Goal: Transaction & Acquisition: Purchase product/service

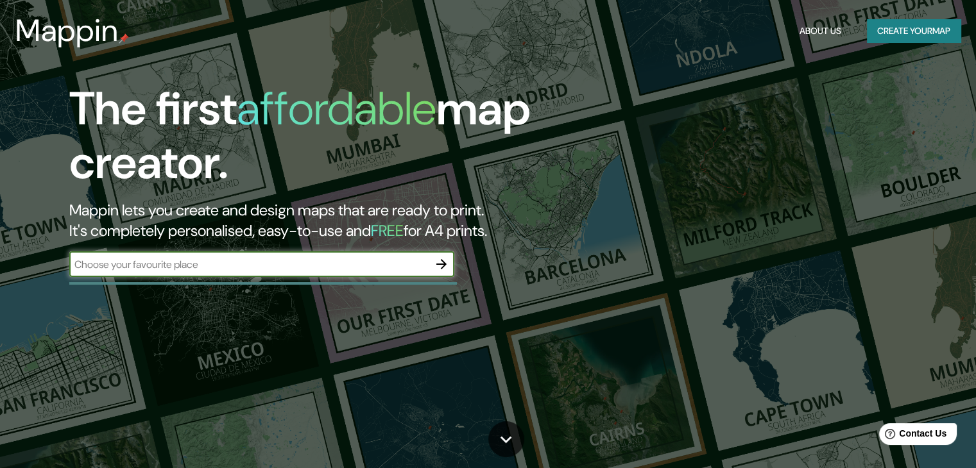
click at [244, 268] on input "text" at bounding box center [248, 264] width 359 height 15
click at [440, 257] on icon "button" at bounding box center [441, 264] width 15 height 15
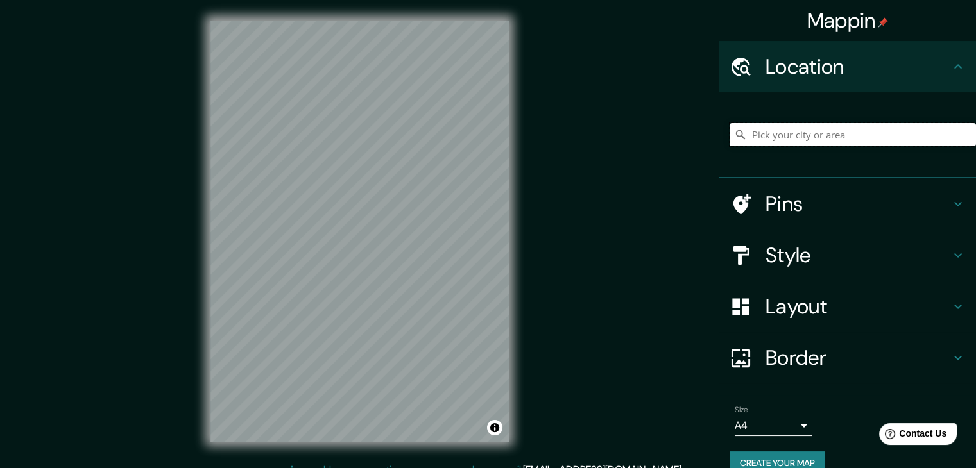
click at [818, 141] on input "Pick your city or area" at bounding box center [853, 134] width 246 height 23
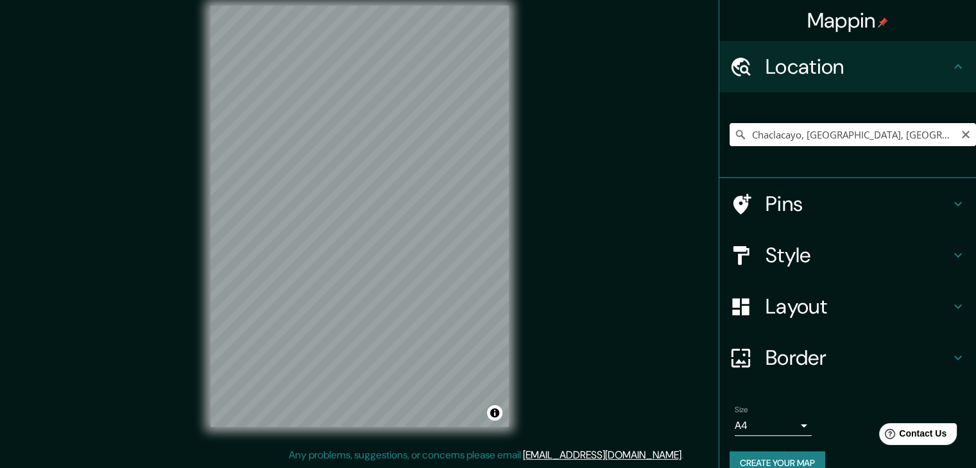
click at [817, 139] on input "Chaclacayo, [GEOGRAPHIC_DATA], [GEOGRAPHIC_DATA], [GEOGRAPHIC_DATA]" at bounding box center [853, 134] width 246 height 23
click at [937, 139] on input "Chaclacayo, [GEOGRAPHIC_DATA], [GEOGRAPHIC_DATA], [GEOGRAPHIC_DATA]" at bounding box center [853, 134] width 246 height 23
click at [130, 282] on div "Mappin Location Chaclacayo, Lima, Provincia de Lima, Perú Pins Style Layout Bor…" at bounding box center [488, 226] width 976 height 483
click at [767, 131] on input "Chaclacayo, [GEOGRAPHIC_DATA], [GEOGRAPHIC_DATA], [GEOGRAPHIC_DATA]" at bounding box center [853, 134] width 246 height 23
click at [769, 131] on input "Chaclacayo, [GEOGRAPHIC_DATA], [GEOGRAPHIC_DATA], [GEOGRAPHIC_DATA]" at bounding box center [853, 134] width 246 height 23
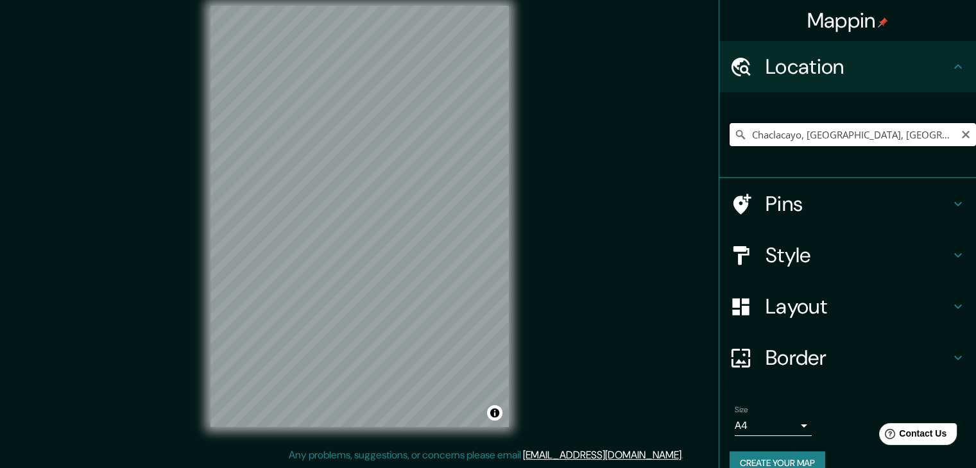
click at [769, 131] on input "Chaclacayo, Lima, Provincia de Lima, Perú" at bounding box center [853, 134] width 246 height 23
click at [769, 132] on input "Chaclacayo, Lima, Provincia de Lima, Perú" at bounding box center [853, 134] width 246 height 23
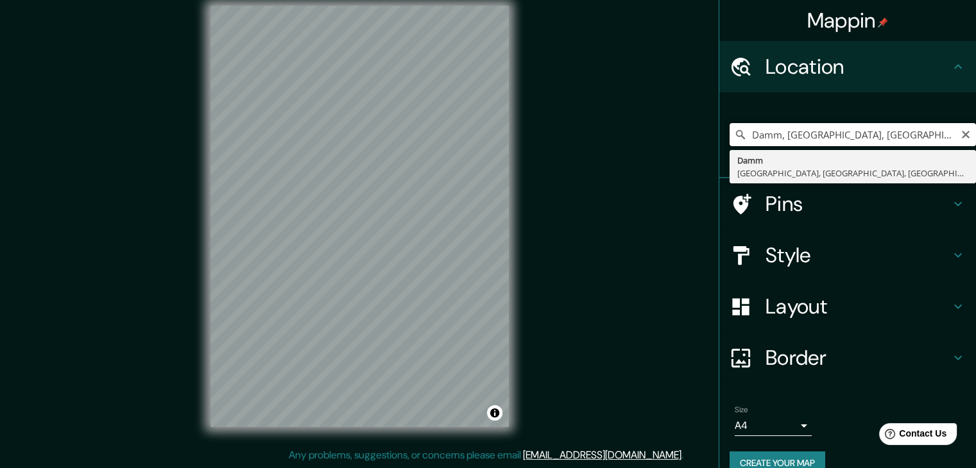
type input "Damm, Aschaffenburg, Baviera, Alemania"
click at [962, 133] on icon "Clear" at bounding box center [966, 135] width 8 height 8
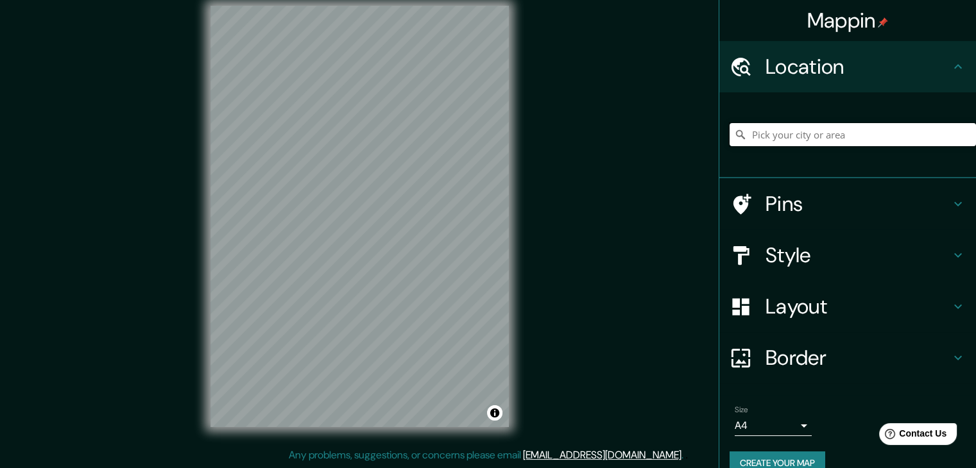
click at [836, 142] on input "Pick your city or area" at bounding box center [853, 134] width 246 height 23
type input "m"
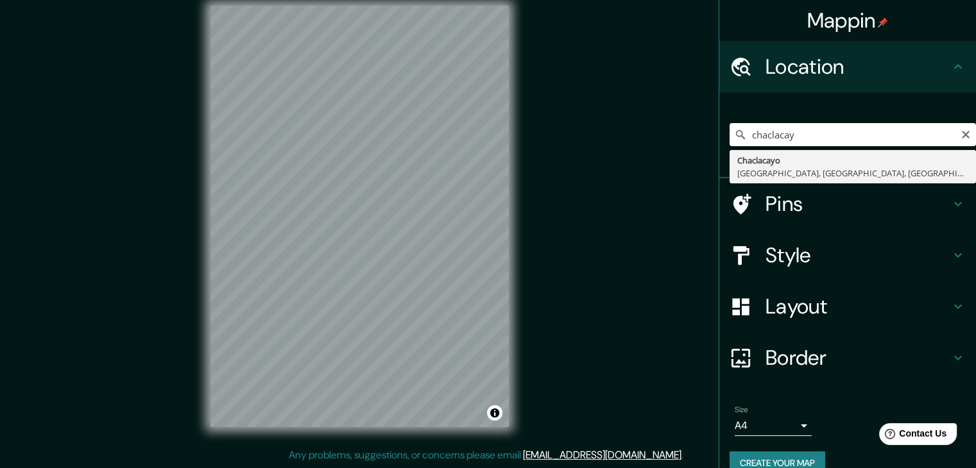
drag, startPoint x: 842, startPoint y: 153, endPoint x: 832, endPoint y: 167, distance: 16.6
type input "Chaclacayo, Lima, Provincia de Lima, Perú"
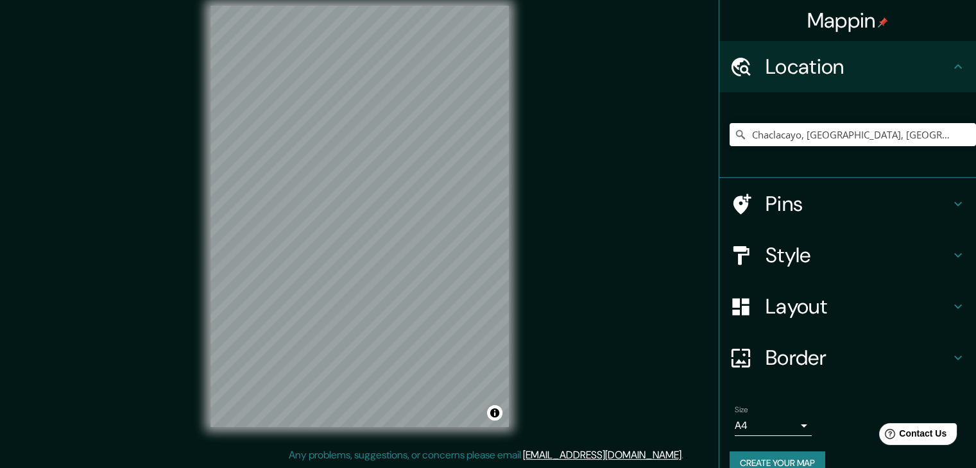
click at [613, 157] on div "Mappin Location Chaclacayo, Lima, Provincia de Lima, Perú Pins Style Layout Bor…" at bounding box center [488, 226] width 976 height 483
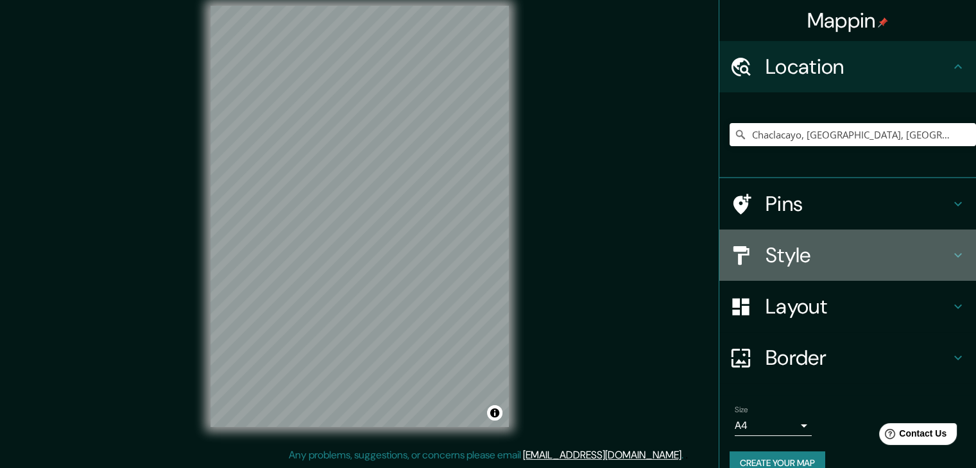
click at [749, 247] on div at bounding box center [748, 255] width 36 height 22
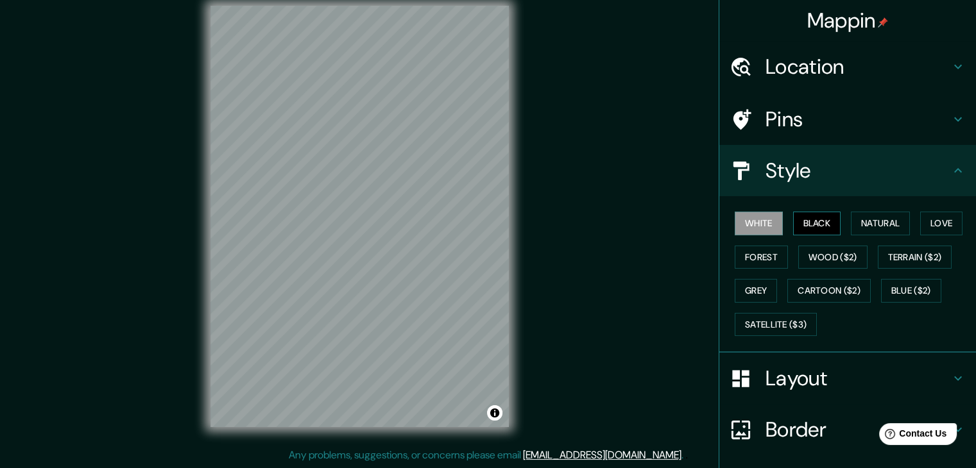
click at [825, 227] on button "Black" at bounding box center [817, 224] width 48 height 24
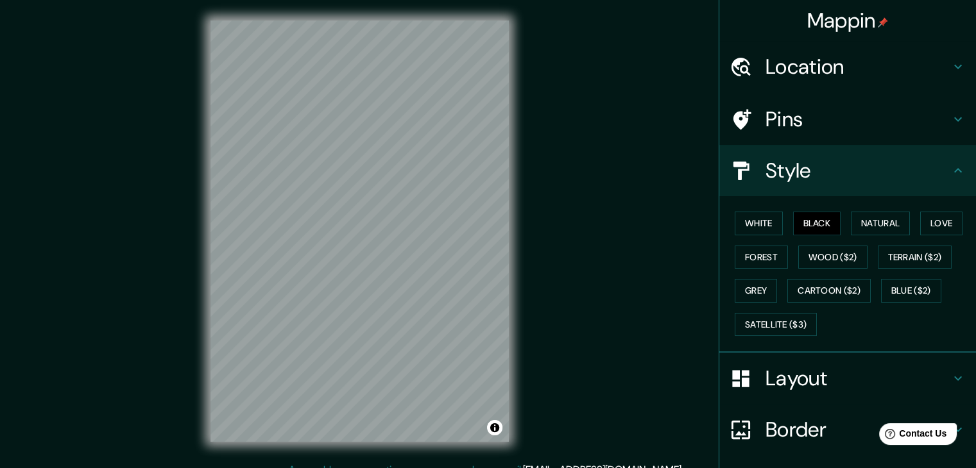
click at [530, 125] on div "Mappin Location Chaclacayo, Lima, Provincia de Lima, Perú Pins Style White Blac…" at bounding box center [488, 241] width 976 height 483
click at [739, 219] on button "White" at bounding box center [759, 224] width 48 height 24
click at [880, 220] on button "Natural" at bounding box center [880, 224] width 59 height 24
click at [924, 223] on button "Love" at bounding box center [941, 224] width 42 height 24
click at [766, 263] on button "Forest" at bounding box center [761, 258] width 53 height 24
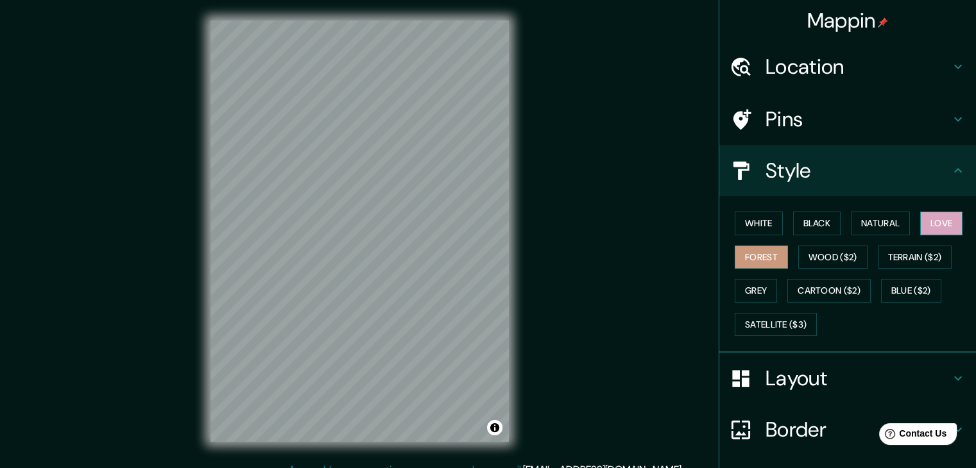
click at [957, 225] on button "Love" at bounding box center [941, 224] width 42 height 24
click at [762, 252] on button "Forest" at bounding box center [761, 258] width 53 height 24
click at [804, 230] on button "Black" at bounding box center [817, 224] width 48 height 24
click at [408, 442] on div "© Mapbox © OpenStreetMap Improve this map" at bounding box center [359, 231] width 339 height 463
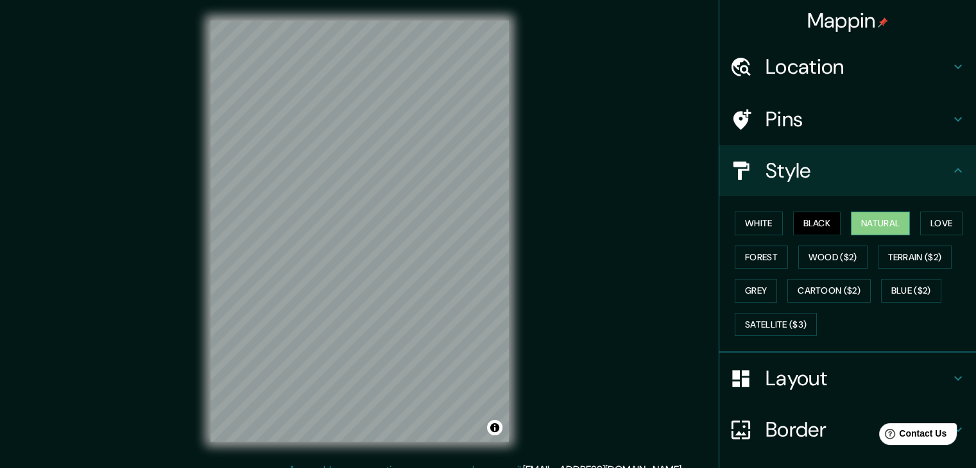
click at [868, 221] on button "Natural" at bounding box center [880, 224] width 59 height 24
click at [885, 173] on div "Mappin Location Chaclacayo, Lima, Provincia de Lima, Perú Pins Style White Blac…" at bounding box center [488, 241] width 976 height 483
click at [517, 142] on div "© Mapbox © OpenStreetMap Improve this map" at bounding box center [359, 231] width 339 height 463
click at [497, 141] on div "© Mapbox © OpenStreetMap Improve this map" at bounding box center [359, 231] width 339 height 463
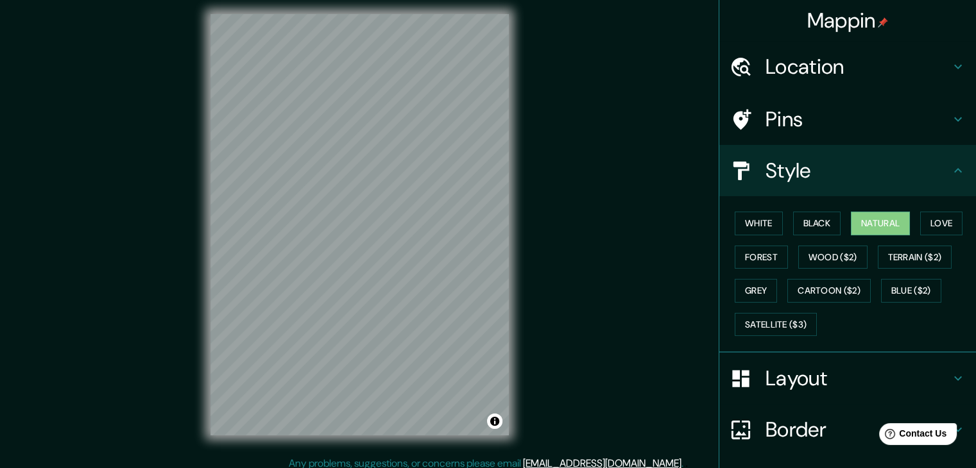
scroll to position [15, 0]
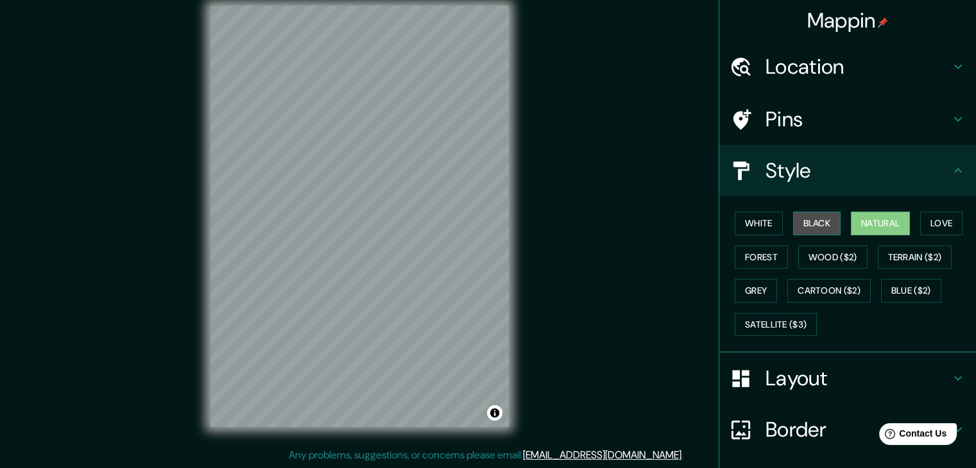
click at [815, 213] on button "Black" at bounding box center [817, 224] width 48 height 24
click at [511, 266] on div "© Mapbox © OpenStreetMap Improve this map" at bounding box center [359, 216] width 339 height 463
click at [797, 111] on h4 "Pins" at bounding box center [858, 120] width 185 height 26
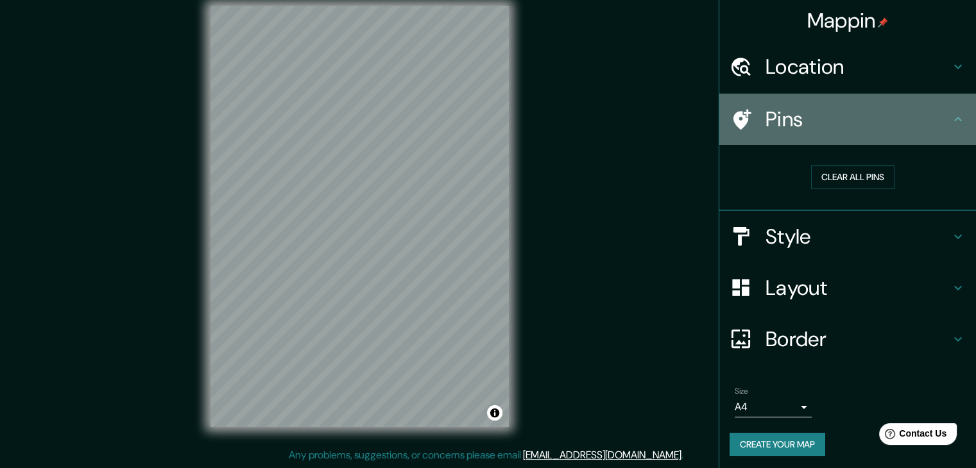
click at [794, 115] on h4 "Pins" at bounding box center [858, 120] width 185 height 26
click at [930, 119] on h4 "Pins" at bounding box center [858, 120] width 185 height 26
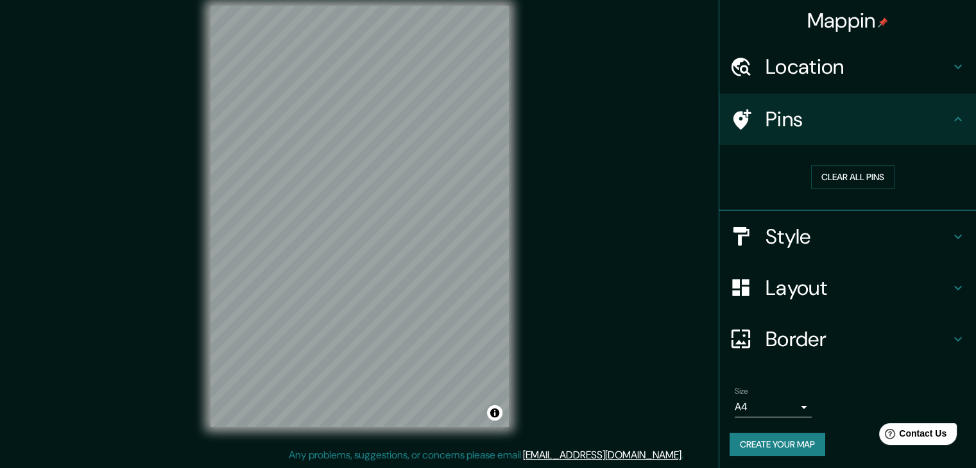
click at [957, 124] on div "Pins" at bounding box center [847, 119] width 257 height 51
click at [827, 268] on div "Layout" at bounding box center [847, 287] width 257 height 51
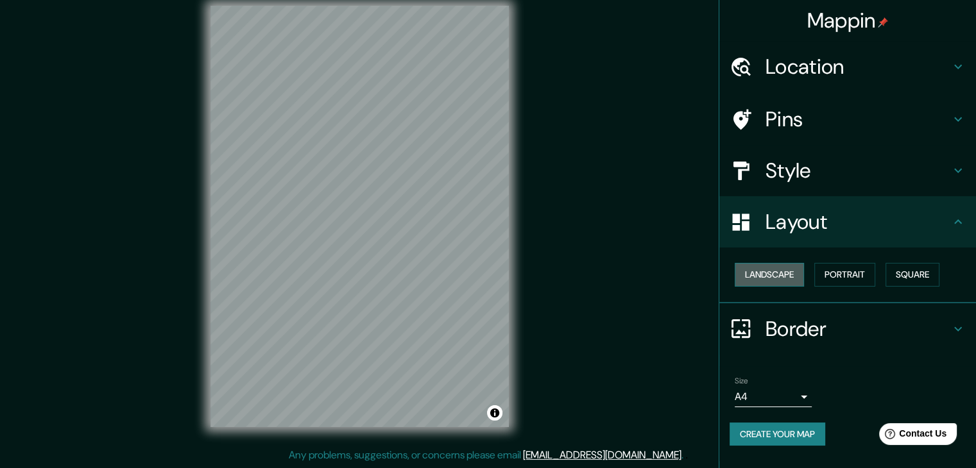
click at [776, 273] on button "Landscape" at bounding box center [769, 275] width 69 height 24
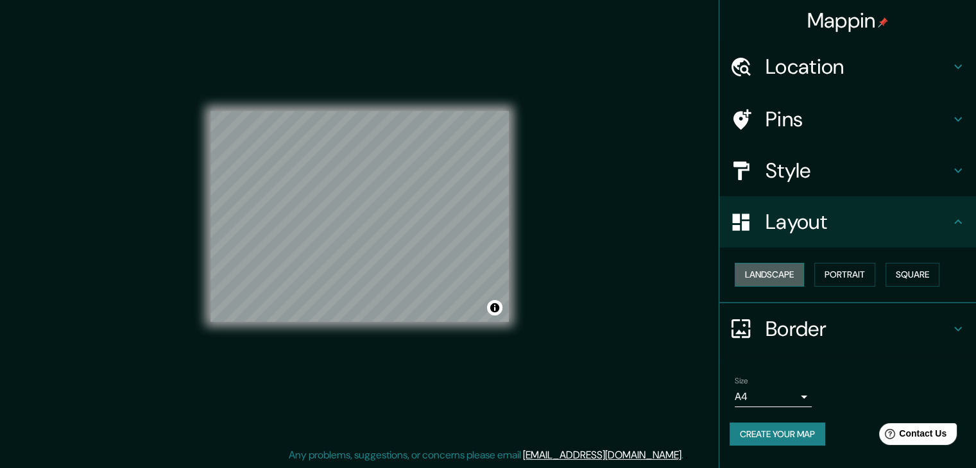
click at [776, 273] on button "Landscape" at bounding box center [769, 275] width 69 height 24
click at [846, 272] on button "Portrait" at bounding box center [844, 275] width 61 height 24
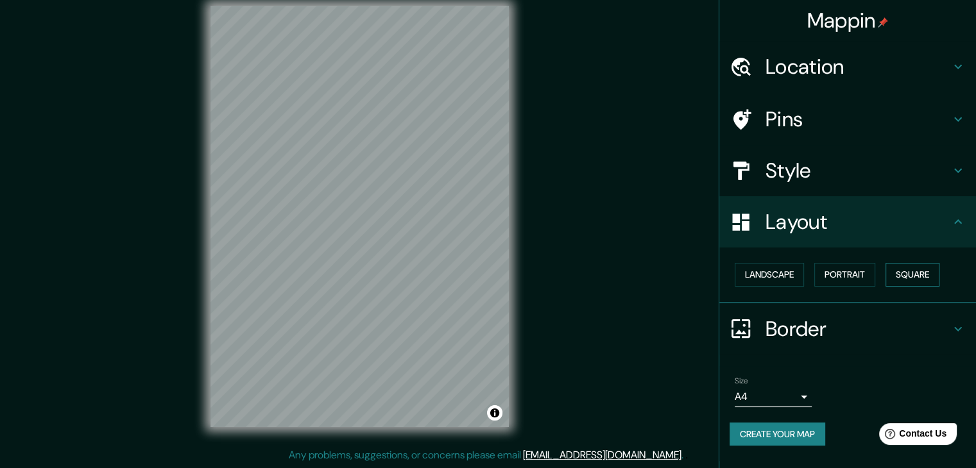
click at [921, 266] on button "Square" at bounding box center [912, 275] width 54 height 24
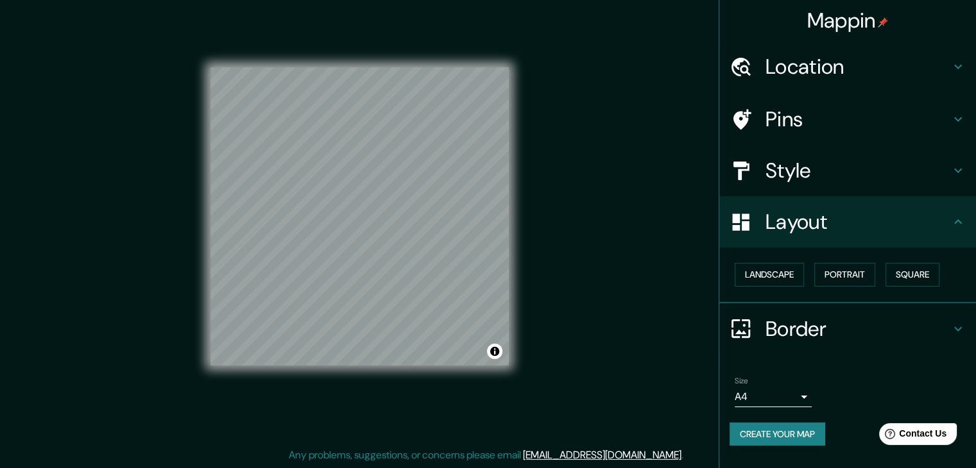
click at [752, 295] on div "Landscape Portrait Square" at bounding box center [847, 276] width 257 height 56
click at [757, 285] on button "Landscape" at bounding box center [769, 275] width 69 height 24
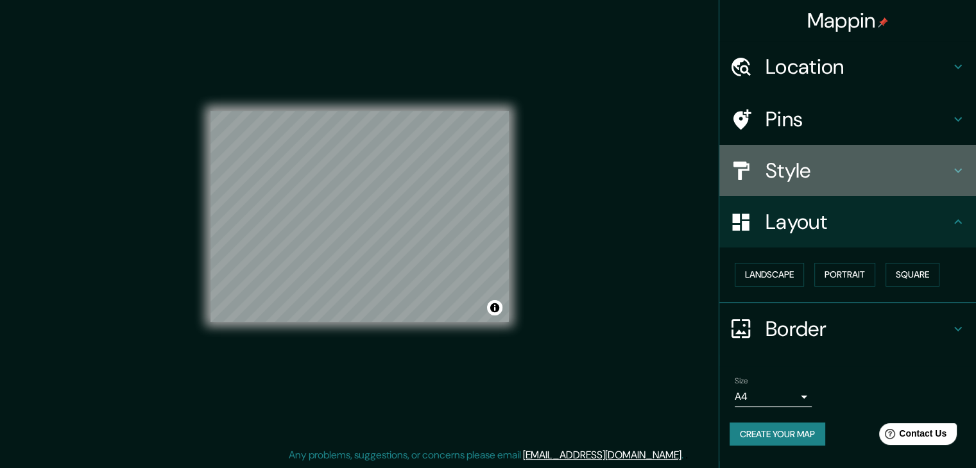
click at [838, 167] on h4 "Style" at bounding box center [858, 171] width 185 height 26
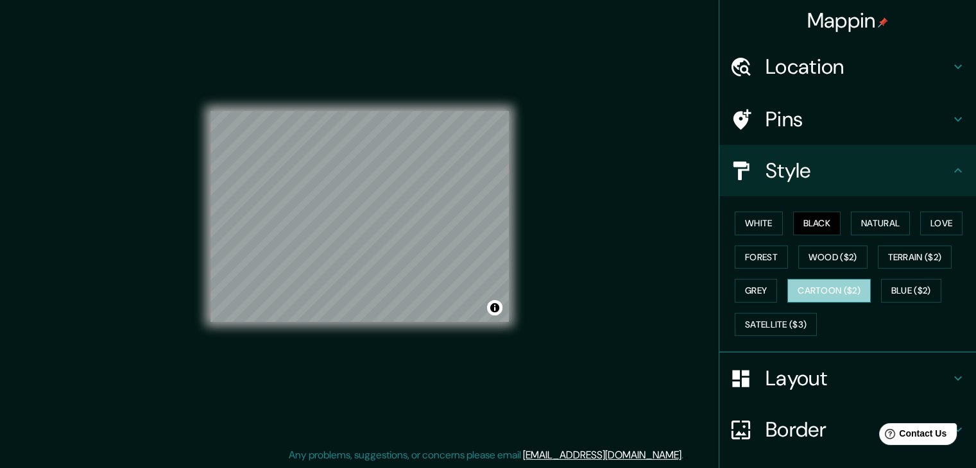
click at [830, 293] on button "Cartoon ($2)" at bounding box center [828, 291] width 83 height 24
click at [760, 287] on button "Grey" at bounding box center [756, 291] width 42 height 24
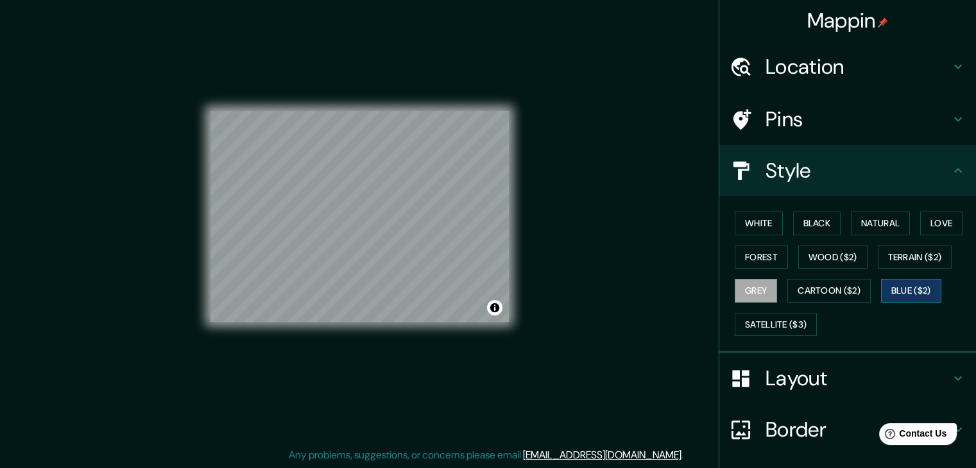
click at [888, 283] on button "Blue ($2)" at bounding box center [911, 291] width 60 height 24
click at [819, 212] on button "Black" at bounding box center [817, 224] width 48 height 24
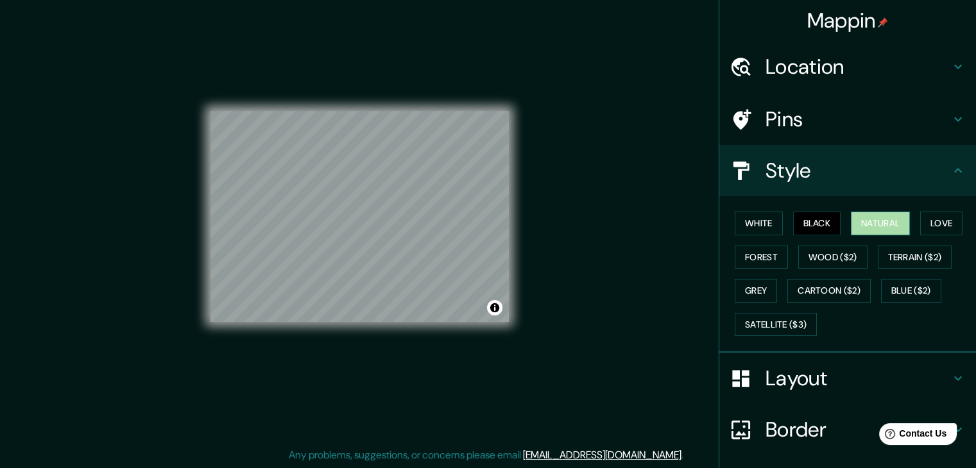
click at [886, 227] on button "Natural" at bounding box center [880, 224] width 59 height 24
click at [947, 217] on button "Love" at bounding box center [941, 224] width 42 height 24
click at [823, 216] on button "Black" at bounding box center [817, 224] width 48 height 24
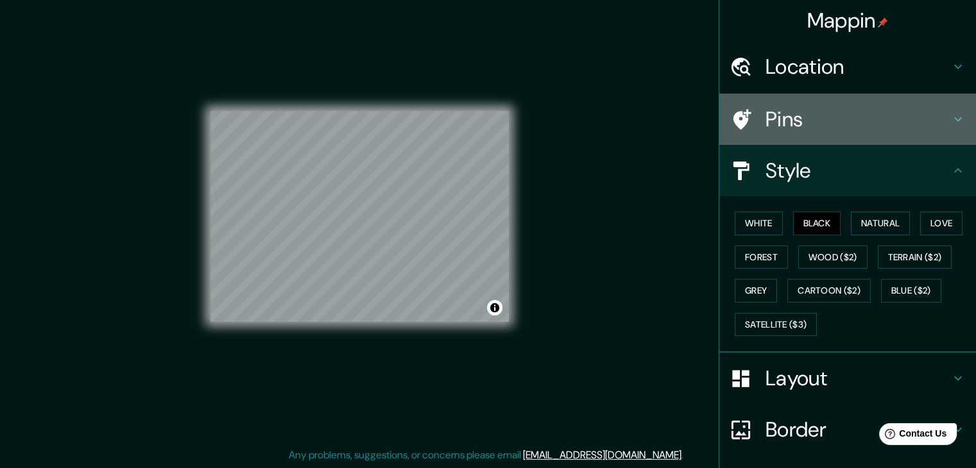
click at [813, 121] on h4 "Pins" at bounding box center [858, 120] width 185 height 26
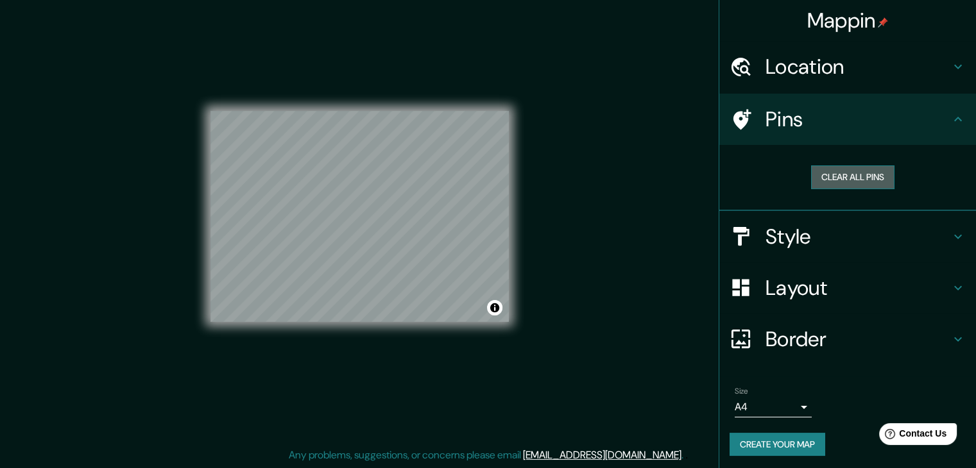
click at [828, 173] on button "Clear all pins" at bounding box center [852, 178] width 83 height 24
click at [852, 166] on button "Clear all pins" at bounding box center [852, 178] width 83 height 24
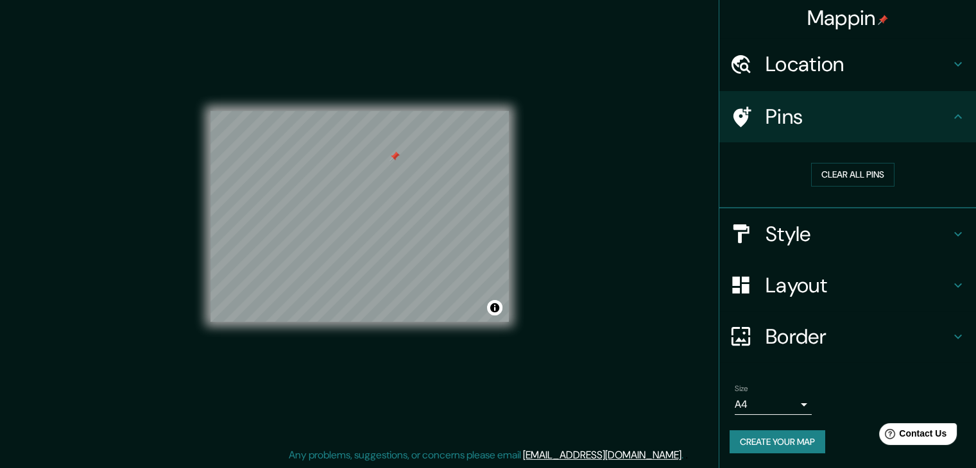
click at [777, 413] on body "Mappin Location Chaclacayo, Lima, Provincia de Lima, Perú Pins Clear all pins S…" at bounding box center [488, 219] width 976 height 468
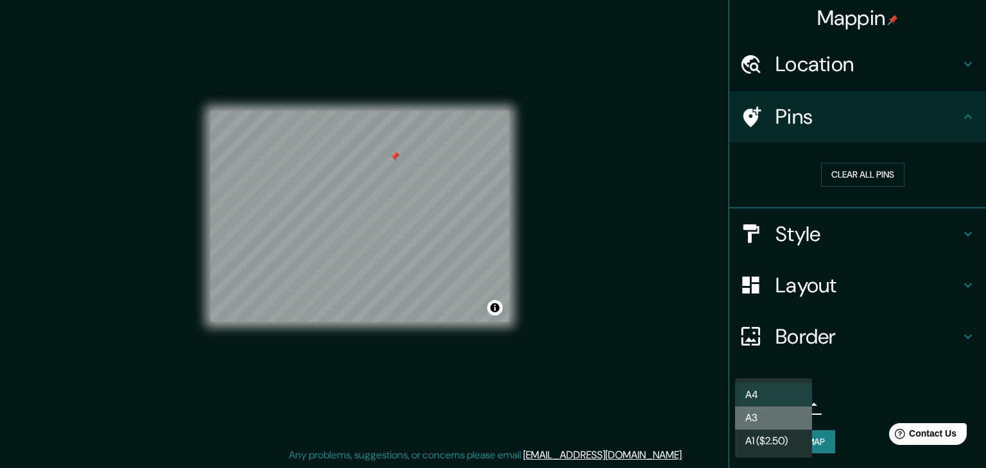
click at [778, 425] on li "A3" at bounding box center [773, 418] width 77 height 23
type input "a4"
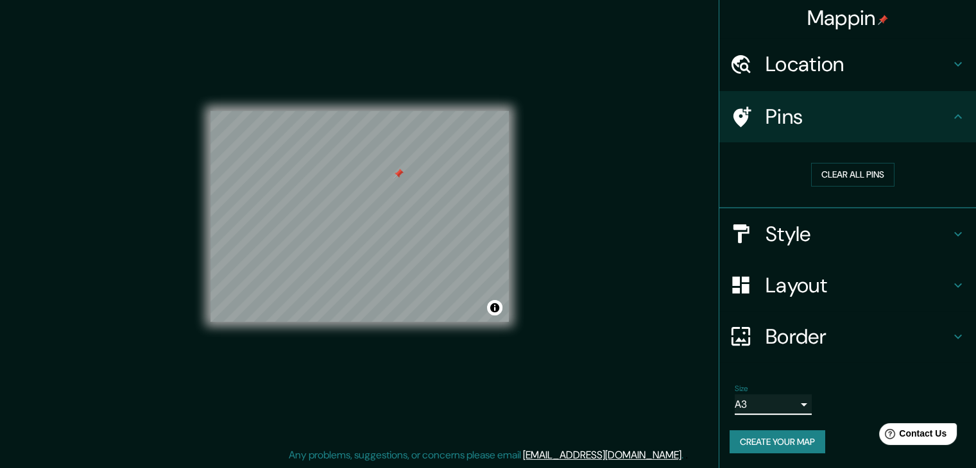
drag, startPoint x: 390, startPoint y: 157, endPoint x: 402, endPoint y: 162, distance: 13.2
click at [401, 169] on div at bounding box center [398, 174] width 10 height 10
click at [789, 65] on h4 "Location" at bounding box center [858, 64] width 185 height 26
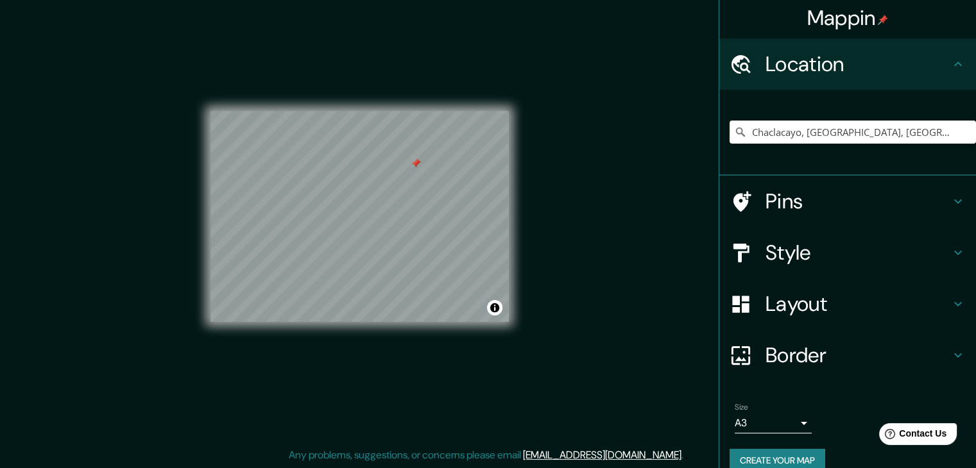
click at [807, 214] on div "Pins" at bounding box center [847, 201] width 257 height 51
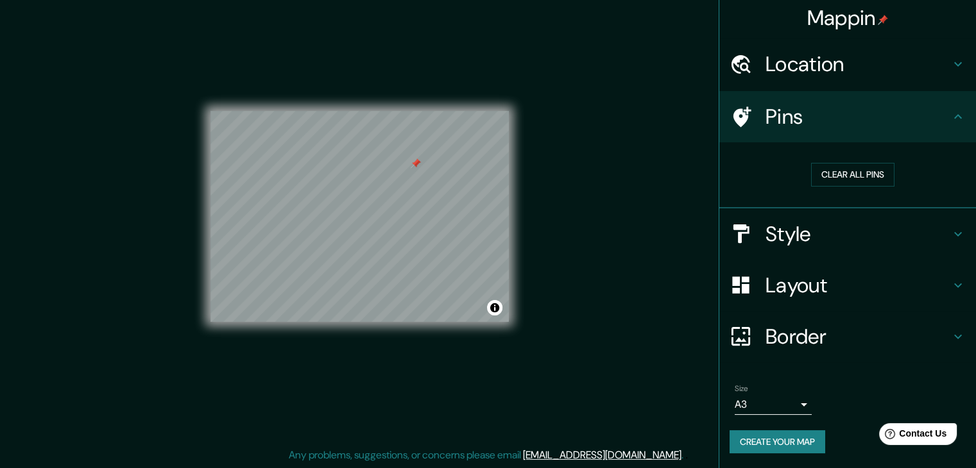
click at [810, 228] on h4 "Style" at bounding box center [858, 234] width 185 height 26
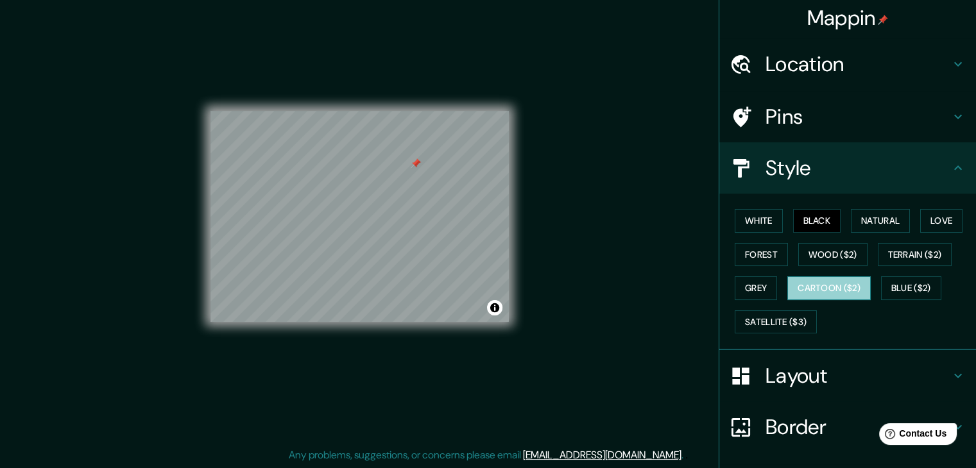
click at [847, 288] on button "Cartoon ($2)" at bounding box center [828, 289] width 83 height 24
click at [862, 223] on button "Natural" at bounding box center [880, 221] width 59 height 24
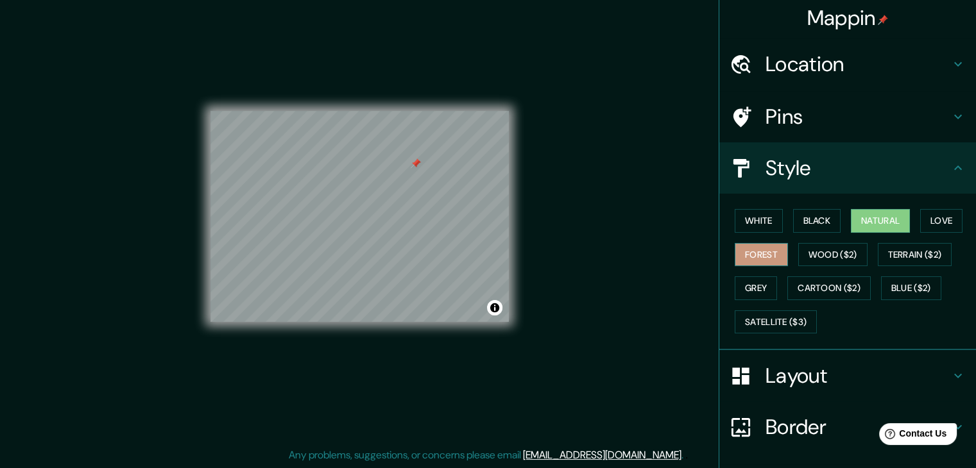
click at [758, 255] on button "Forest" at bounding box center [761, 255] width 53 height 24
click at [796, 224] on button "Black" at bounding box center [817, 221] width 48 height 24
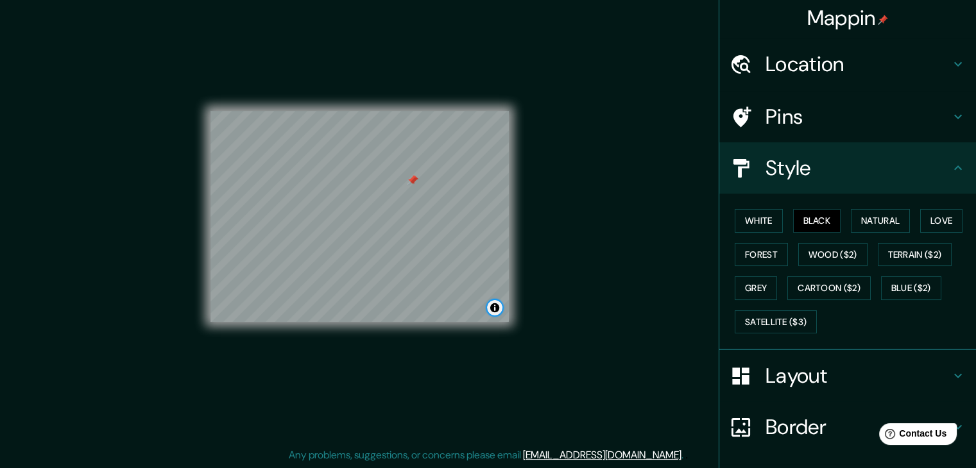
click at [493, 313] on button "Toggle attribution" at bounding box center [494, 307] width 15 height 15
click at [389, 311] on link "© OpenStreetMap" at bounding box center [386, 308] width 62 height 9
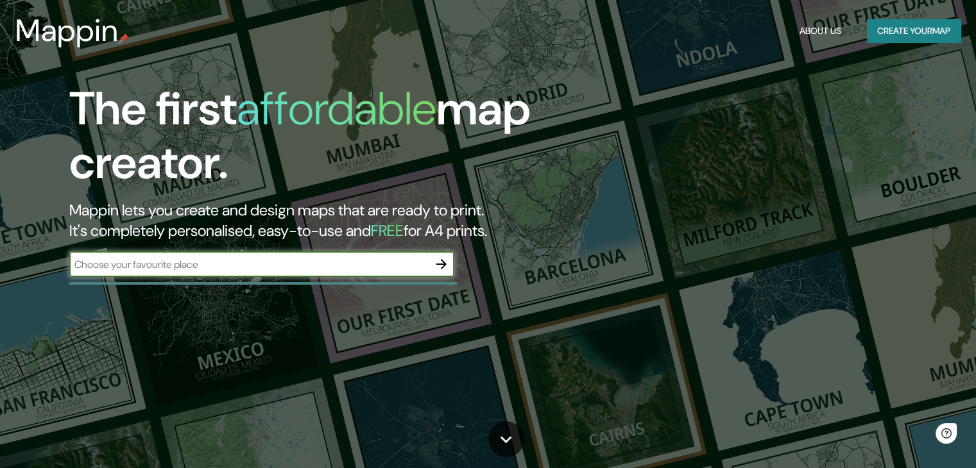
click at [443, 260] on icon "button" at bounding box center [441, 264] width 15 height 15
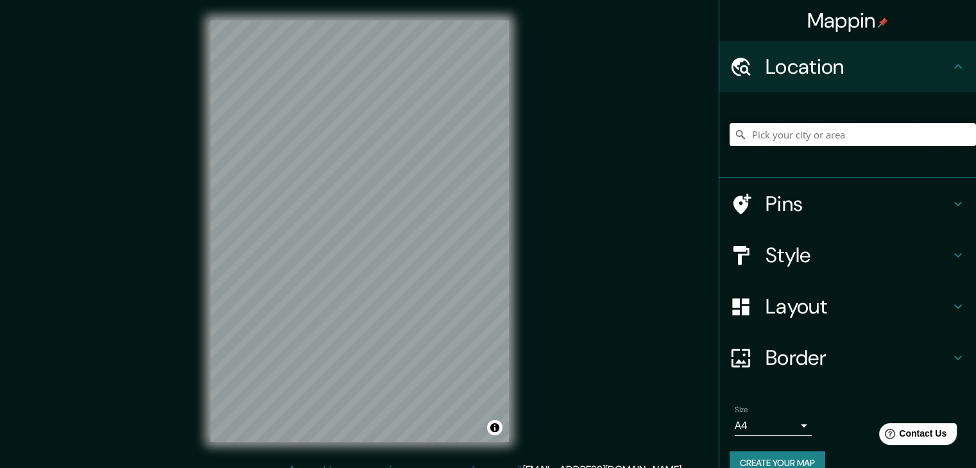
click at [761, 143] on input "Pick your city or area" at bounding box center [853, 134] width 246 height 23
paste input "11°58'33"S 76°46'11"W"
drag, startPoint x: 950, startPoint y: 137, endPoint x: 618, endPoint y: 164, distance: 332.8
click at [618, 164] on div "Mappin Location Sur, Sevilla, provincia de Sevilla, España Sur Sevilla, provinc…" at bounding box center [488, 241] width 976 height 483
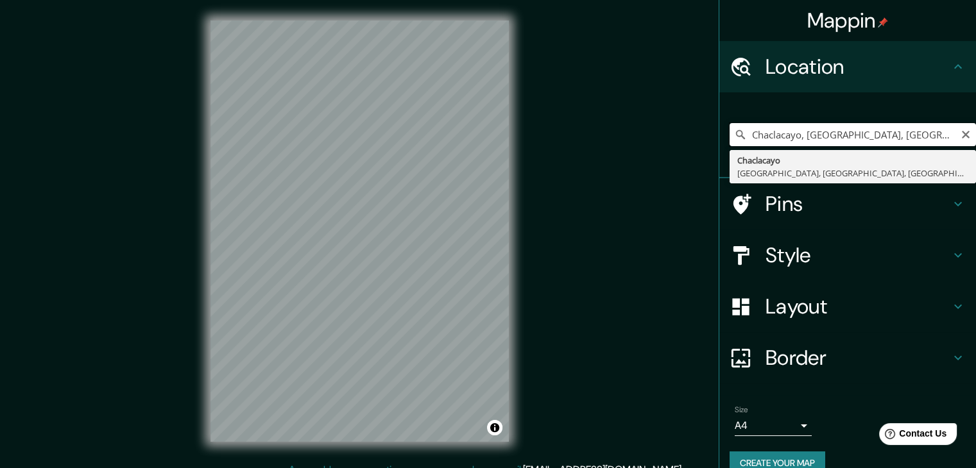
type input "Chaclacayo, [GEOGRAPHIC_DATA], [GEOGRAPHIC_DATA], [GEOGRAPHIC_DATA]"
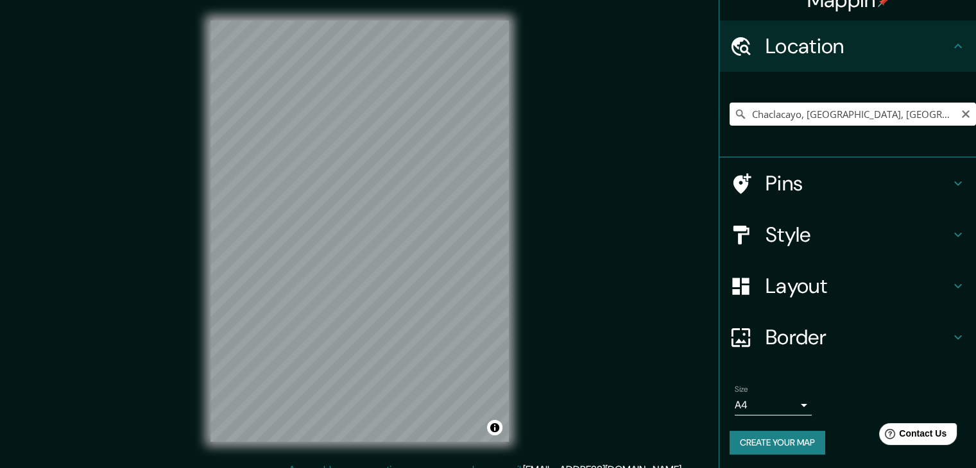
scroll to position [22, 0]
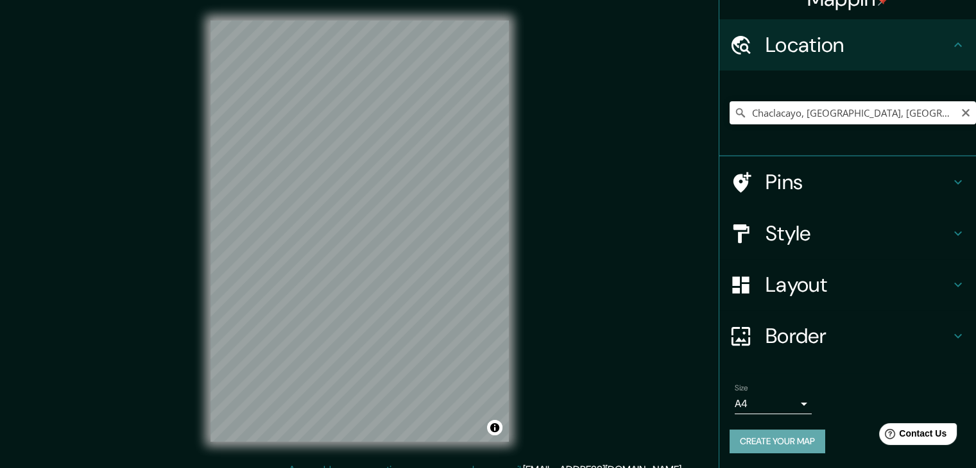
click at [780, 440] on button "Create your map" at bounding box center [778, 442] width 96 height 24
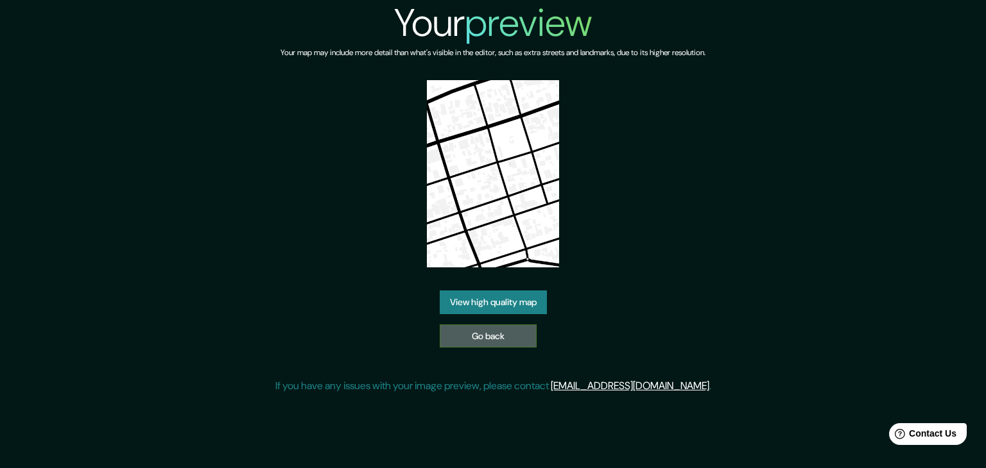
click at [515, 340] on link "Go back" at bounding box center [488, 337] width 97 height 24
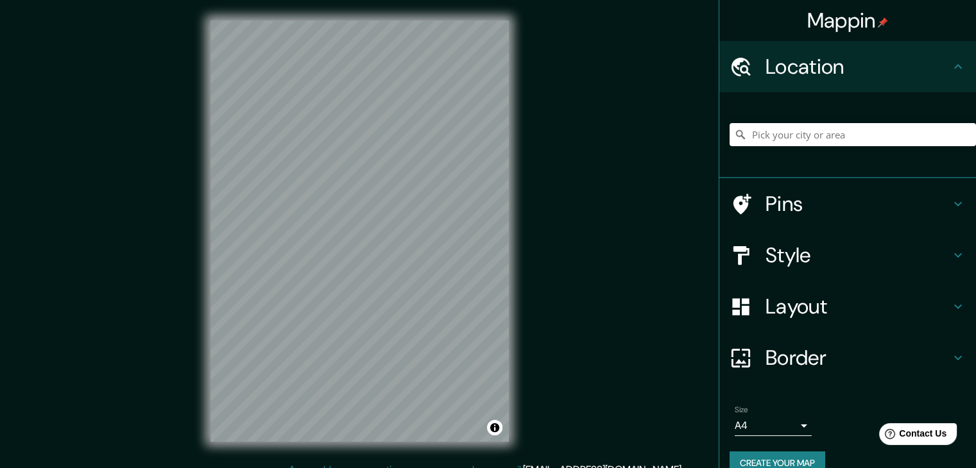
click at [719, 2] on div "Mappin" at bounding box center [847, 20] width 257 height 41
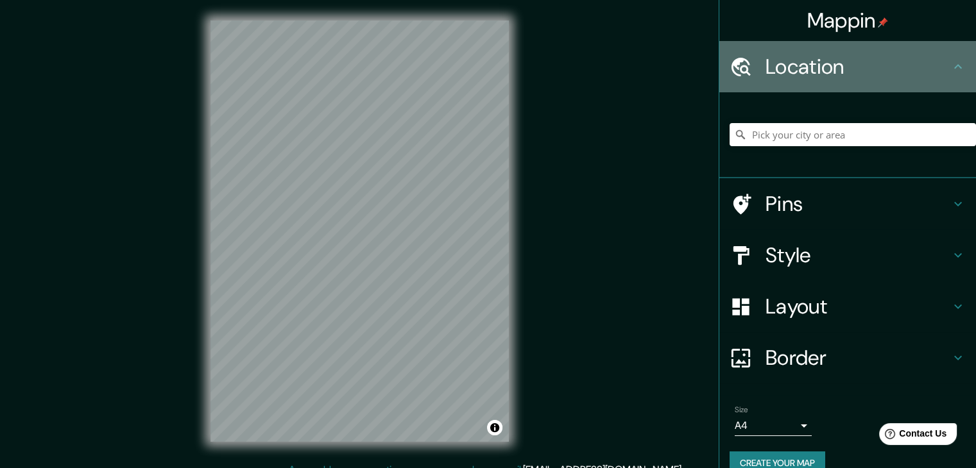
click at [840, 54] on h4 "Location" at bounding box center [858, 67] width 185 height 26
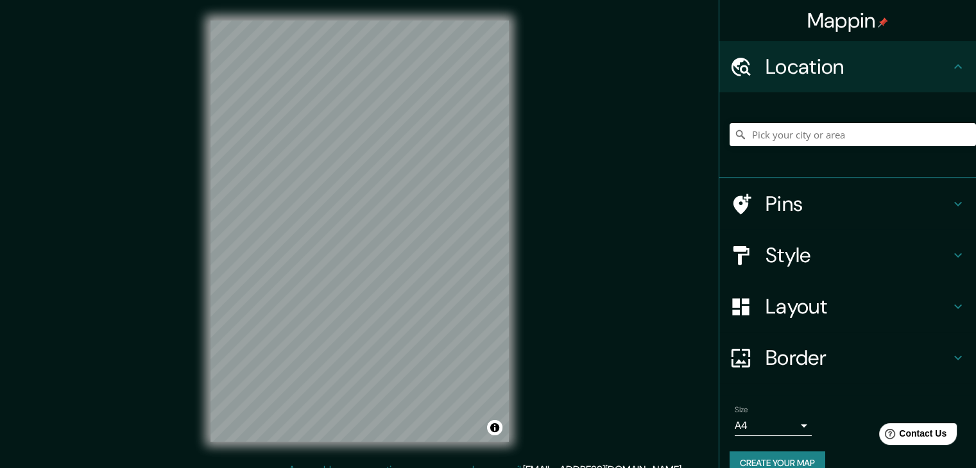
click at [785, 148] on div at bounding box center [853, 135] width 246 height 64
click at [778, 126] on input "Pick your city or area" at bounding box center [853, 134] width 246 height 23
type input "Chaclacayo, [GEOGRAPHIC_DATA], [GEOGRAPHIC_DATA], [GEOGRAPHIC_DATA]"
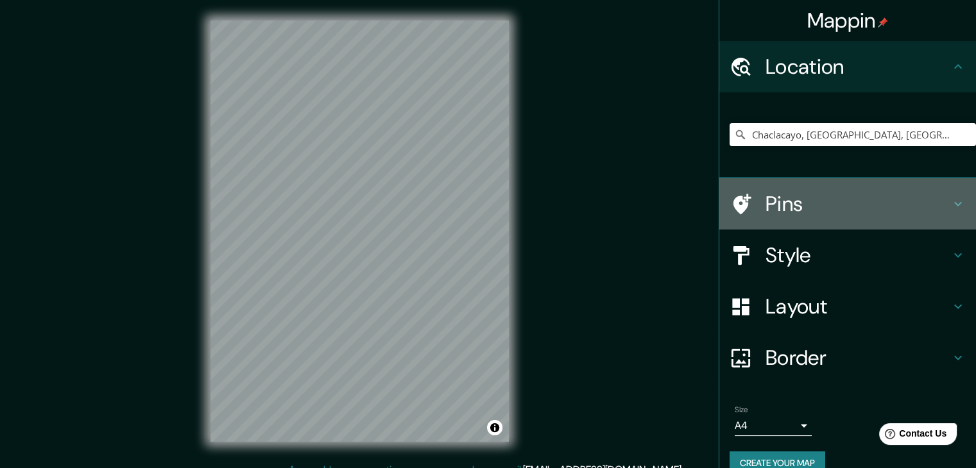
click at [823, 204] on h4 "Pins" at bounding box center [858, 204] width 185 height 26
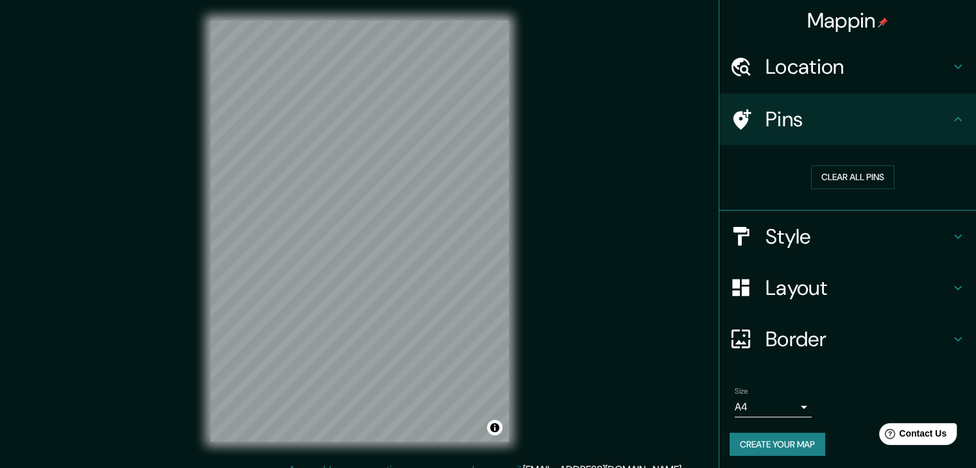
scroll to position [3, 0]
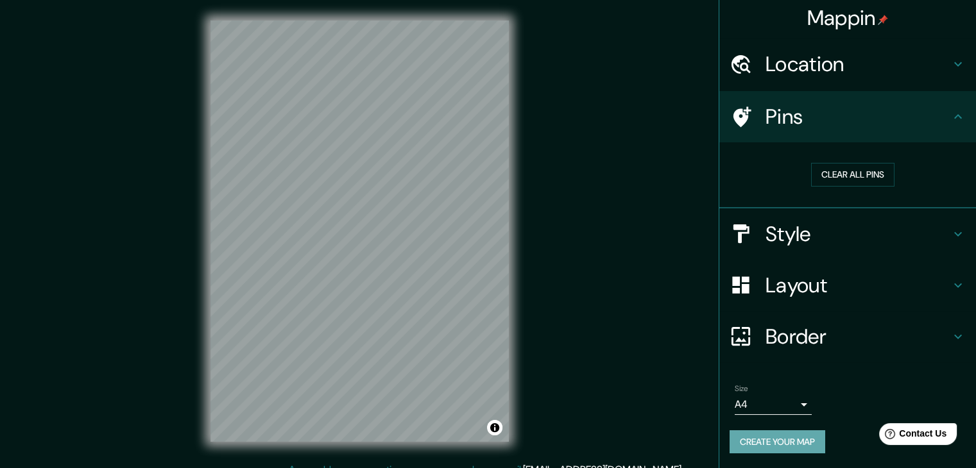
click at [770, 447] on button "Create your map" at bounding box center [778, 443] width 96 height 24
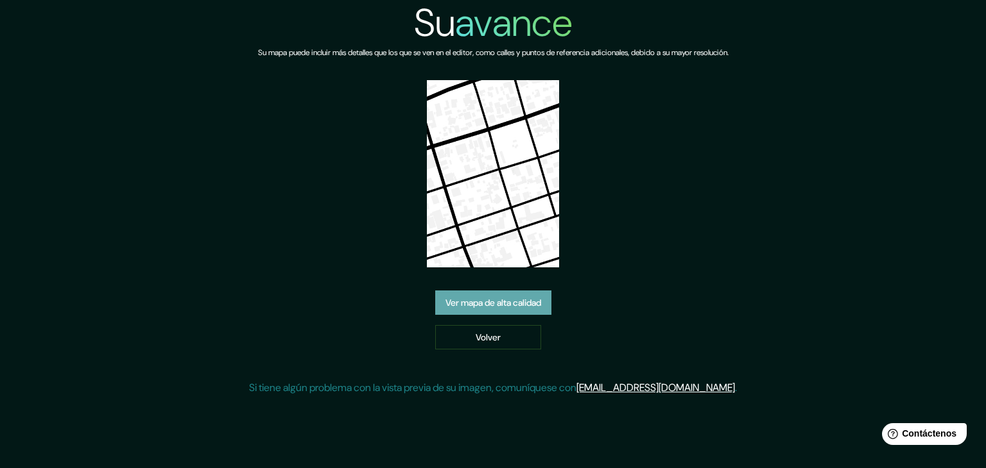
click at [519, 298] on font "Ver mapa de alta calidad" at bounding box center [493, 303] width 96 height 12
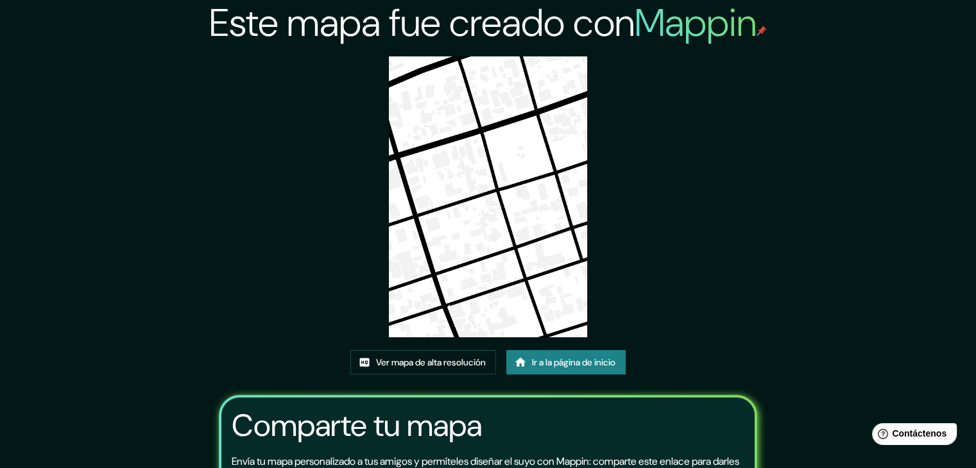
click at [510, 115] on img at bounding box center [488, 196] width 199 height 281
drag, startPoint x: 463, startPoint y: 194, endPoint x: 464, endPoint y: 210, distance: 15.5
click at [463, 196] on img at bounding box center [488, 196] width 199 height 281
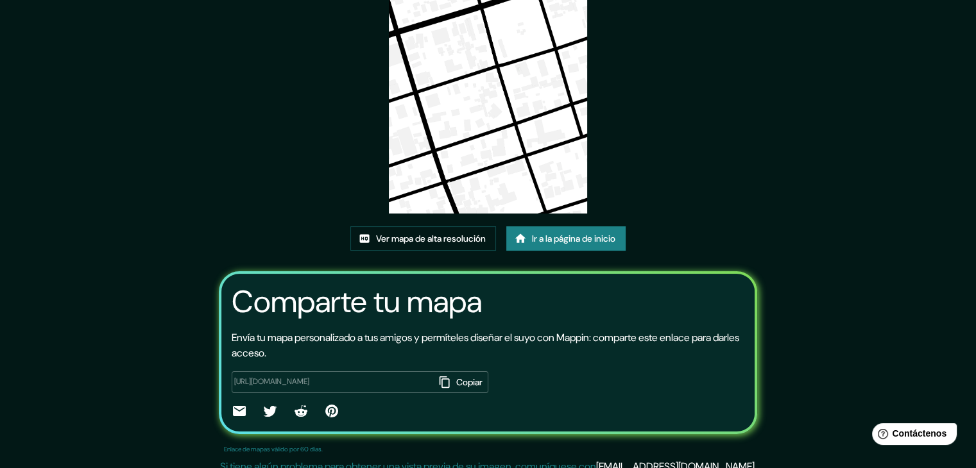
scroll to position [135, 0]
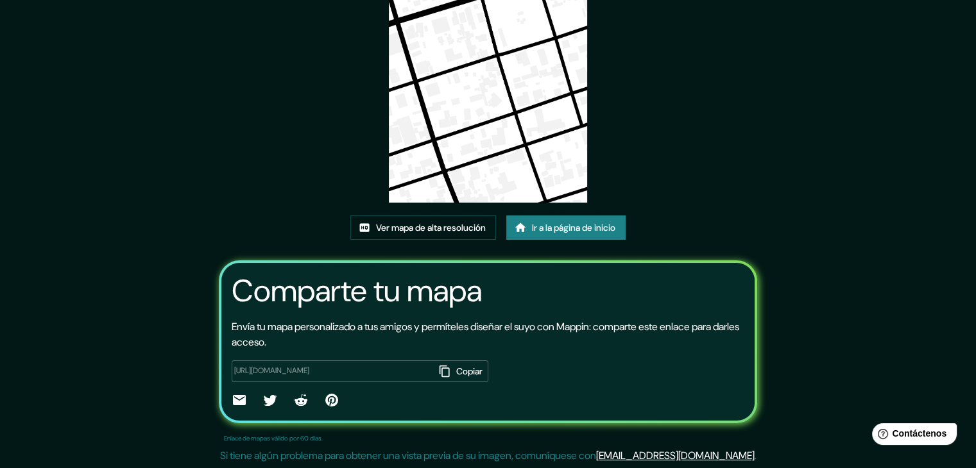
click at [232, 405] on icon at bounding box center [239, 400] width 15 height 15
click at [341, 401] on div at bounding box center [488, 402] width 513 height 18
click at [293, 400] on icon at bounding box center [300, 400] width 15 height 15
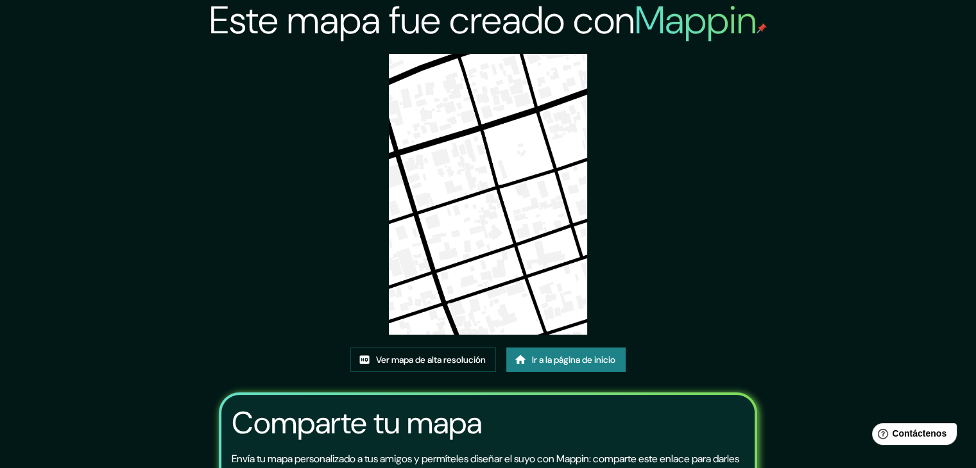
scroll to position [0, 0]
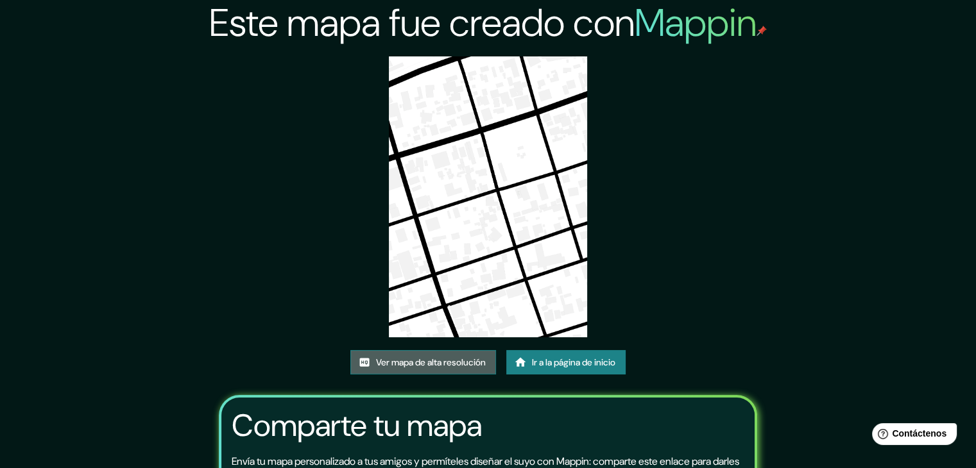
click at [479, 364] on font "Ver mapa de alta resolución" at bounding box center [431, 363] width 110 height 12
click at [536, 361] on font "Ir a la página de inicio" at bounding box center [573, 363] width 83 height 12
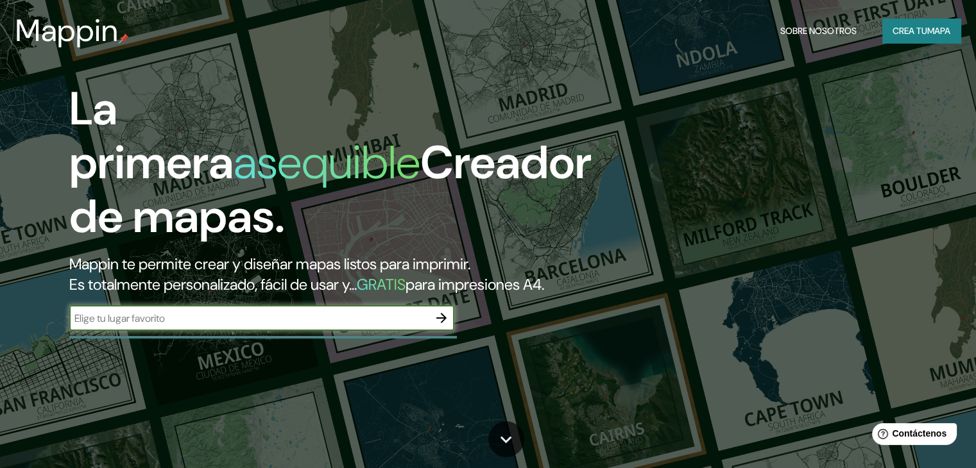
click at [937, 25] on font "mapa" at bounding box center [938, 31] width 23 height 12
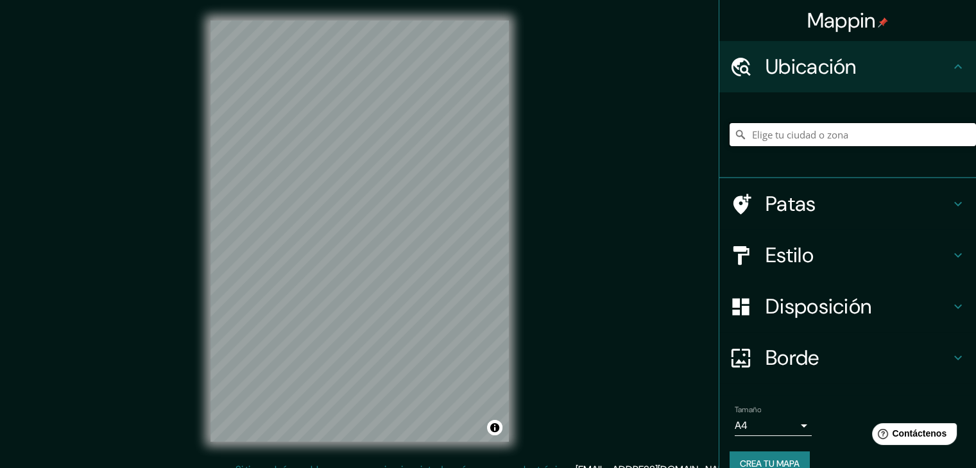
click at [837, 146] on input "Elige tu ciudad o zona" at bounding box center [853, 134] width 246 height 23
click at [832, 136] on input "Elige tu ciudad o zona" at bounding box center [853, 134] width 246 height 23
type input "Chaclacayo, Lima, Provincia de Lima, Perú"
click at [562, 146] on div "Mappin Ubicación Chaclacayo, Lima, Provincia de Lima, Perú Chaclacayo Lima, Pro…" at bounding box center [488, 241] width 976 height 483
click at [513, 207] on div "© Mapbox © OpenStreetMap Improve this map" at bounding box center [359, 231] width 339 height 463
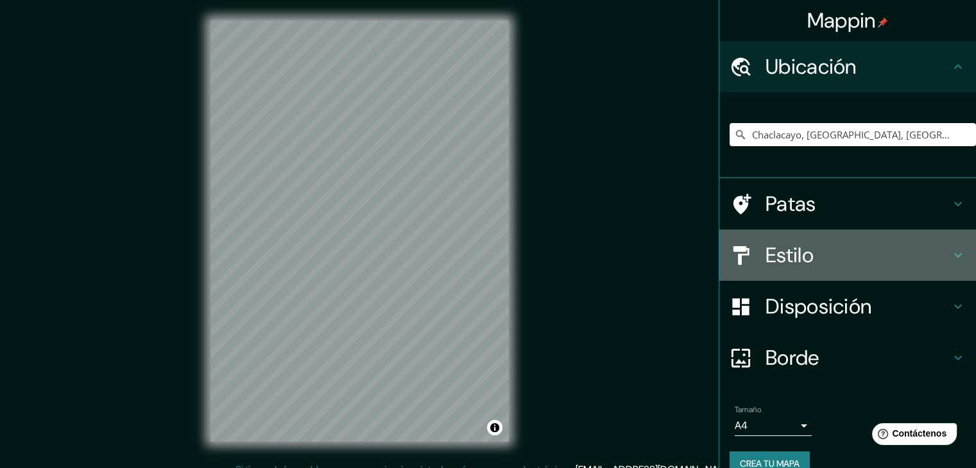
click at [801, 266] on font "Estilo" at bounding box center [790, 255] width 48 height 27
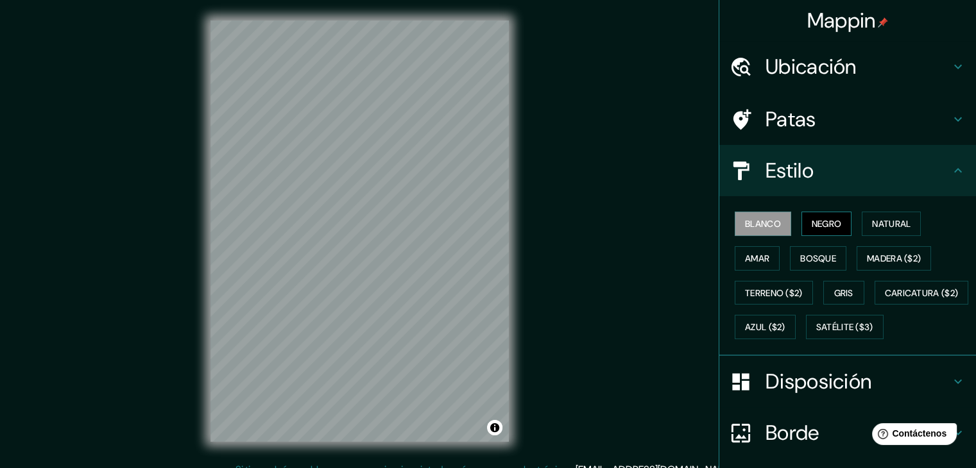
click at [812, 227] on font "Negro" at bounding box center [827, 224] width 30 height 12
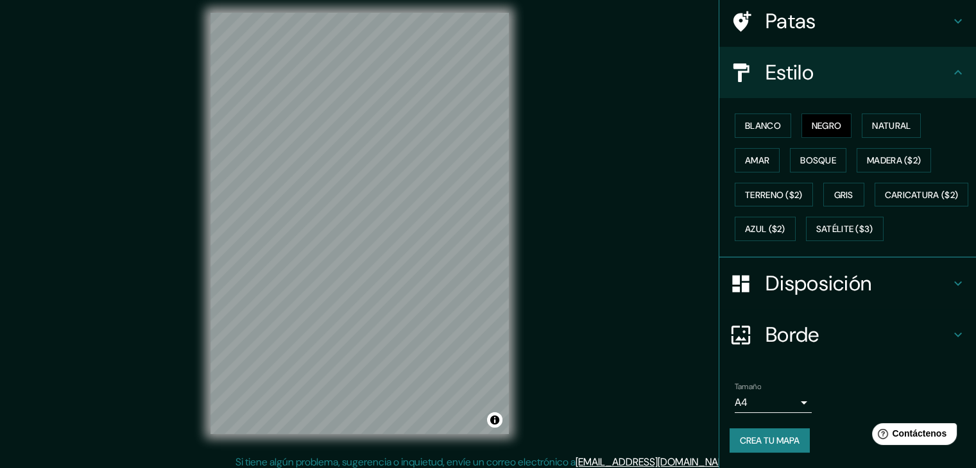
scroll to position [15, 0]
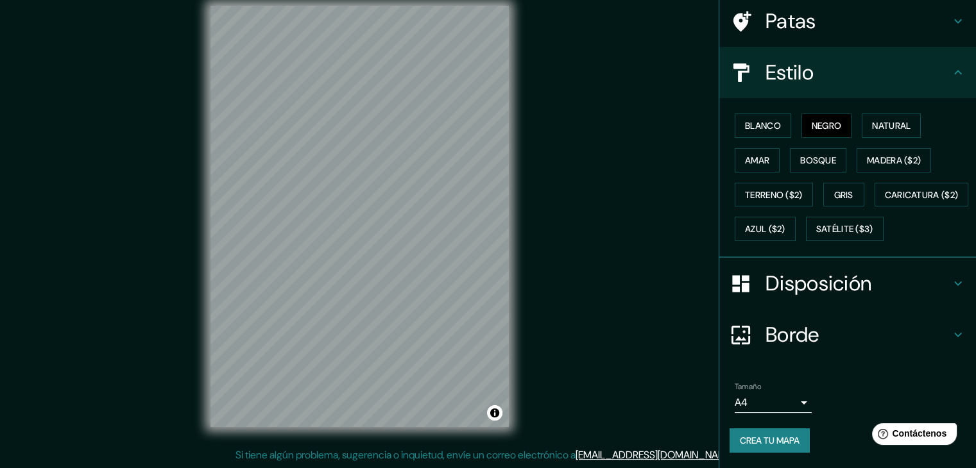
click at [768, 445] on font "Crea tu mapa" at bounding box center [770, 441] width 60 height 12
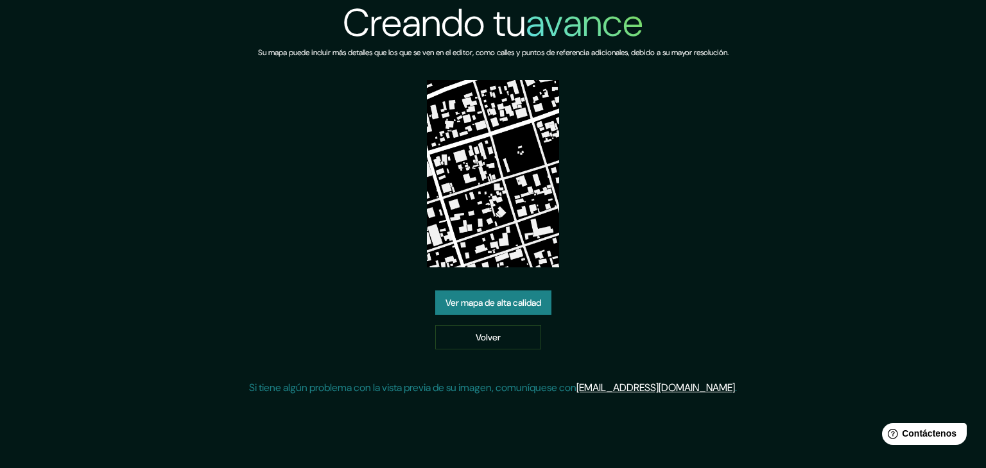
click at [453, 298] on font "Ver mapa de alta calidad" at bounding box center [493, 303] width 96 height 12
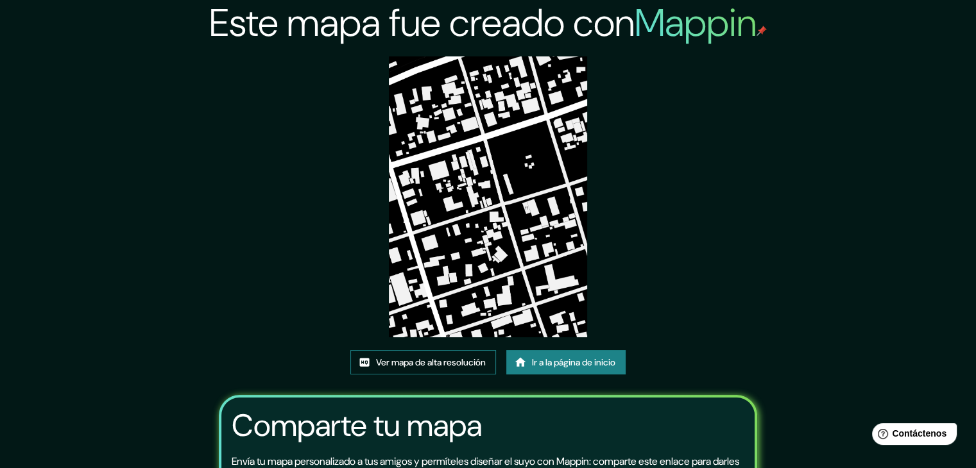
click at [392, 370] on font "Ver mapa de alta resolución" at bounding box center [431, 362] width 110 height 17
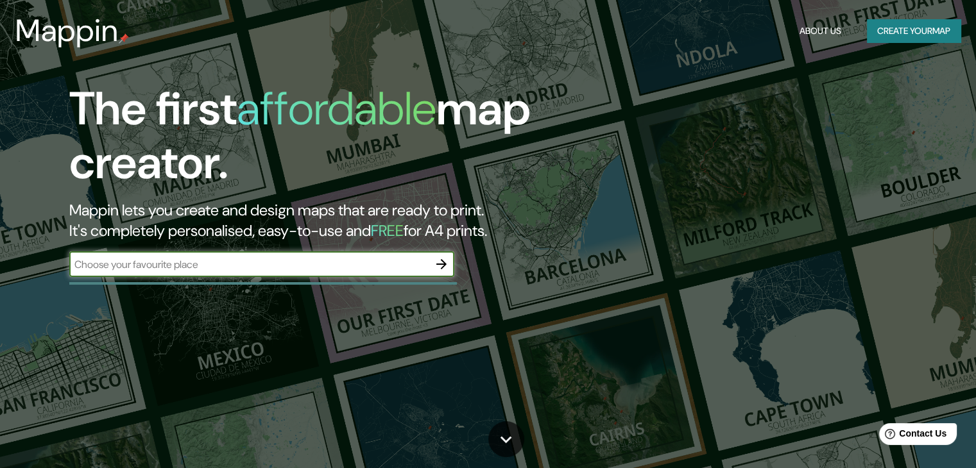
click at [364, 268] on input "text" at bounding box center [248, 264] width 359 height 15
click at [942, 29] on button "Create your map" at bounding box center [914, 31] width 94 height 24
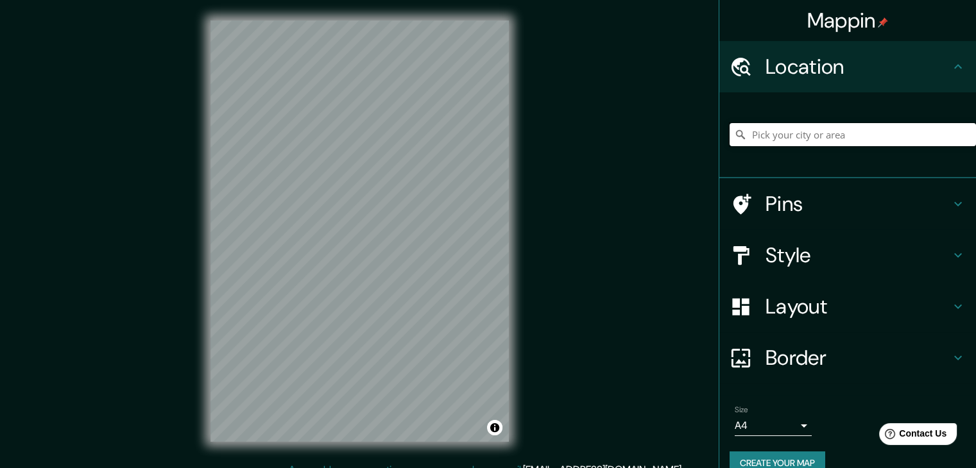
click at [748, 135] on input "Pick your city or area" at bounding box center [853, 134] width 246 height 23
click at [825, 132] on input "Chaclacayo, [GEOGRAPHIC_DATA], [GEOGRAPHIC_DATA], [GEOGRAPHIC_DATA]" at bounding box center [853, 134] width 246 height 23
type input "Chaclacayo, [GEOGRAPHIC_DATA], [GEOGRAPHIC_DATA], [GEOGRAPHIC_DATA]"
click at [121, 356] on div "Mappin Location [GEOGRAPHIC_DATA], [GEOGRAPHIC_DATA], [GEOGRAPHIC_DATA], [GEOGR…" at bounding box center [488, 241] width 976 height 483
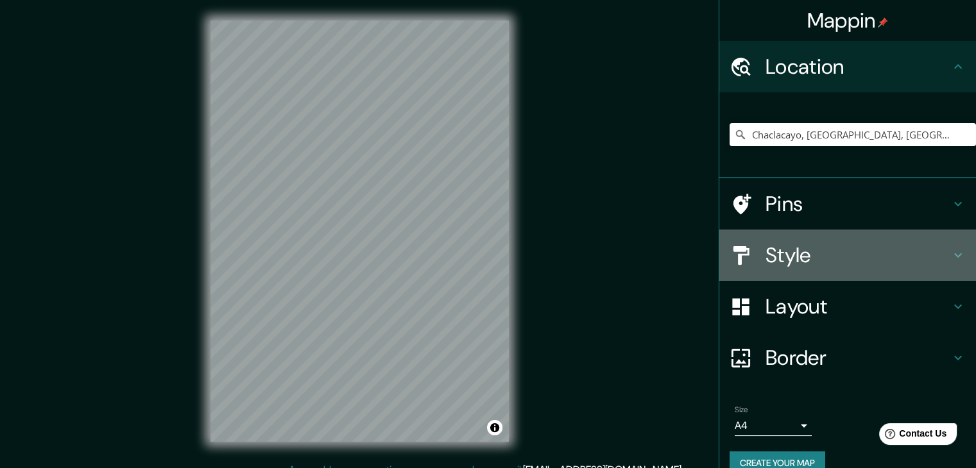
click at [753, 264] on div at bounding box center [748, 255] width 36 height 22
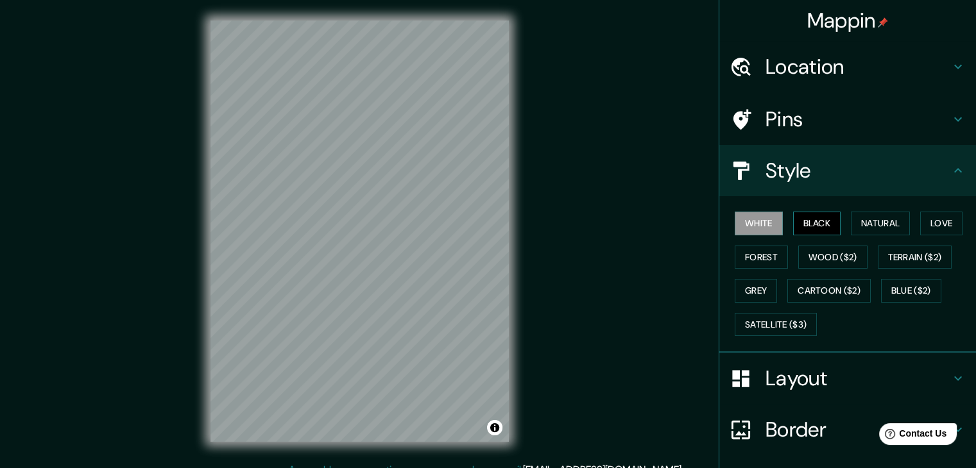
click at [808, 221] on button "Black" at bounding box center [817, 224] width 48 height 24
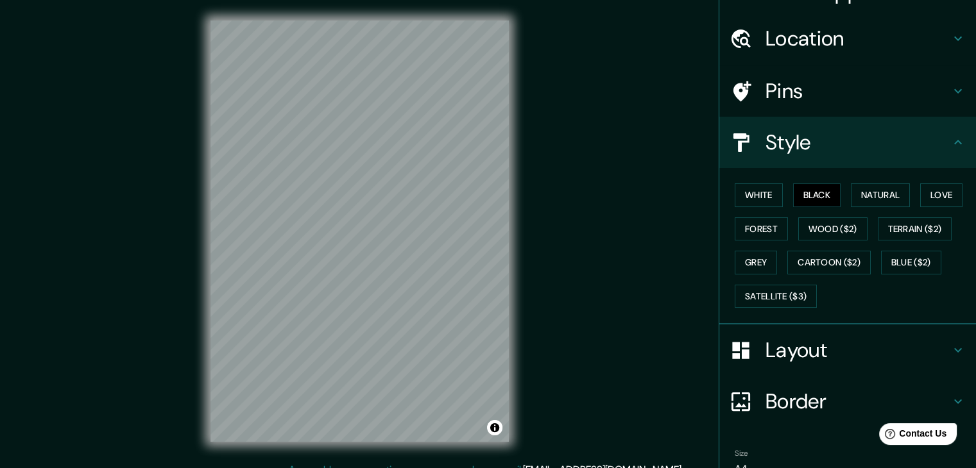
scroll to position [92, 0]
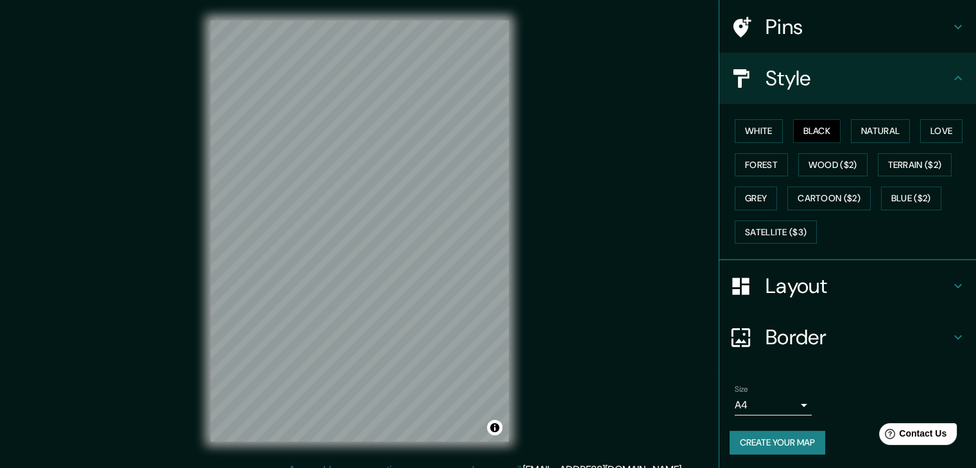
click at [769, 434] on button "Create your map" at bounding box center [778, 443] width 96 height 24
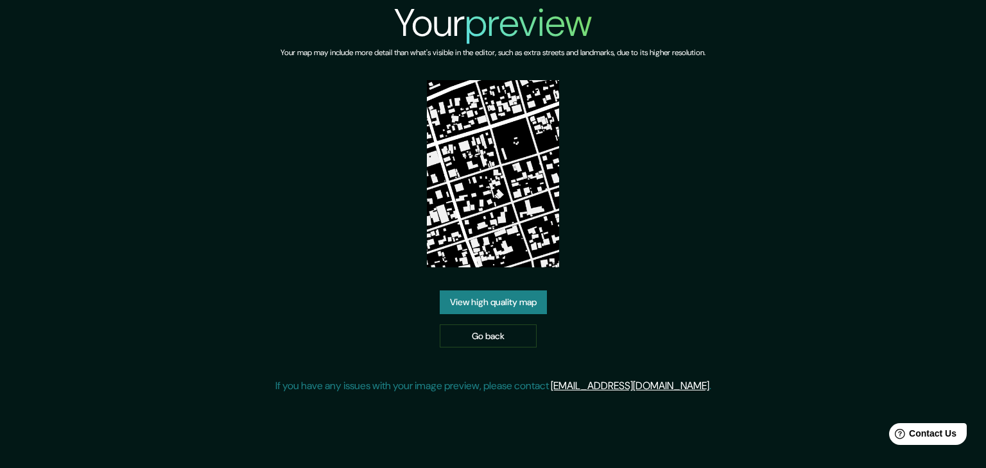
click at [523, 301] on link "View high quality map" at bounding box center [493, 303] width 107 height 24
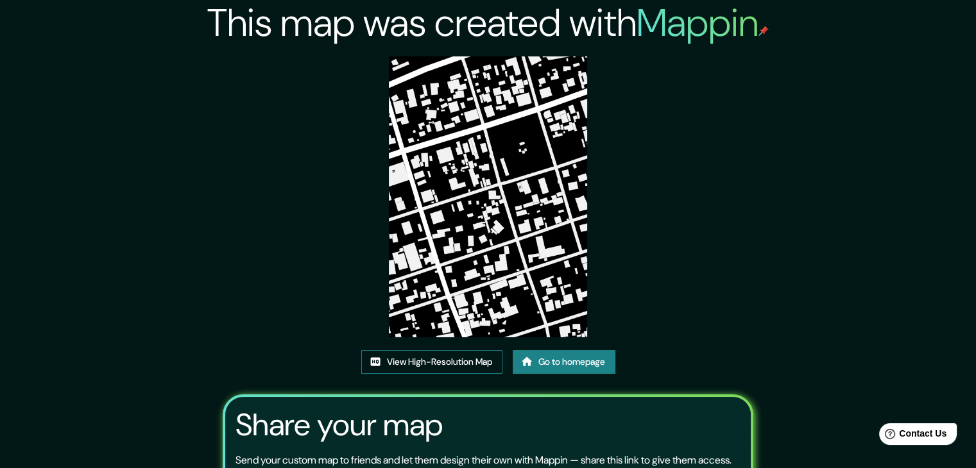
click at [439, 367] on link "View High-Resolution Map" at bounding box center [431, 362] width 141 height 24
